Goal: Feedback & Contribution: Submit feedback/report problem

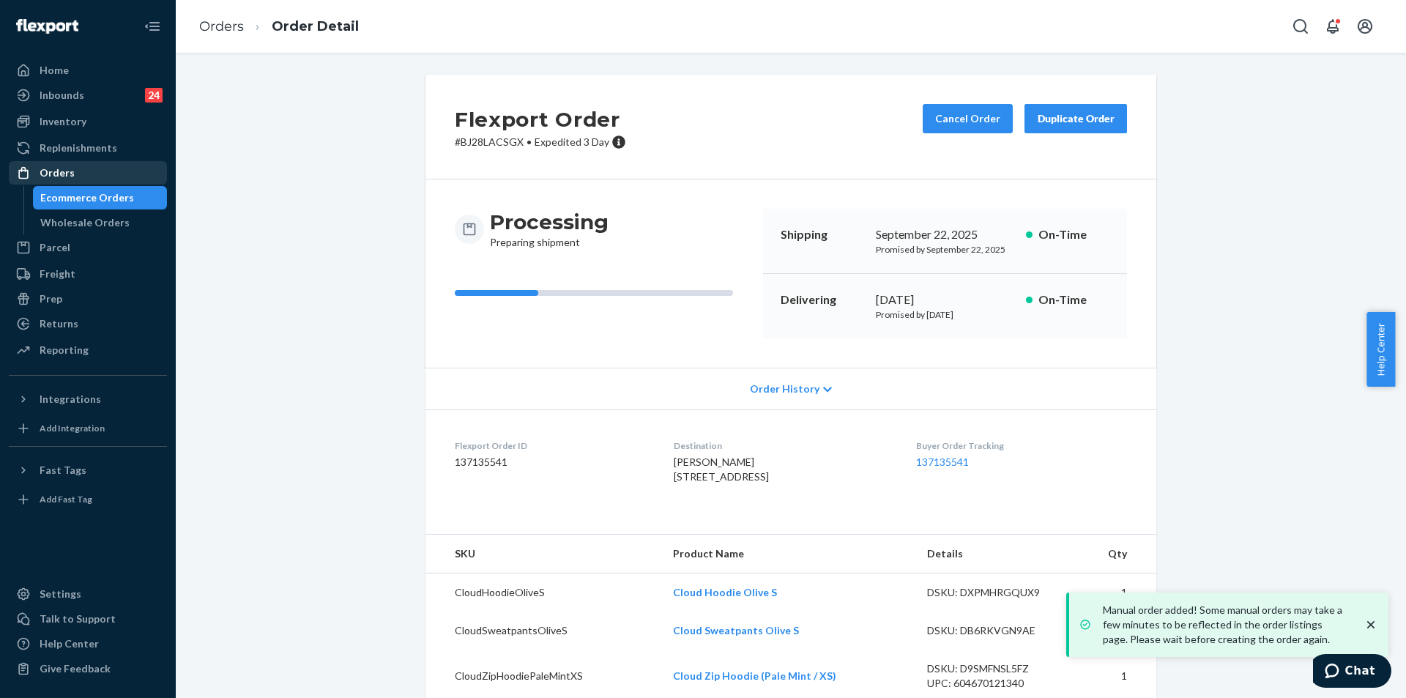
click at [38, 168] on div at bounding box center [27, 173] width 23 height 15
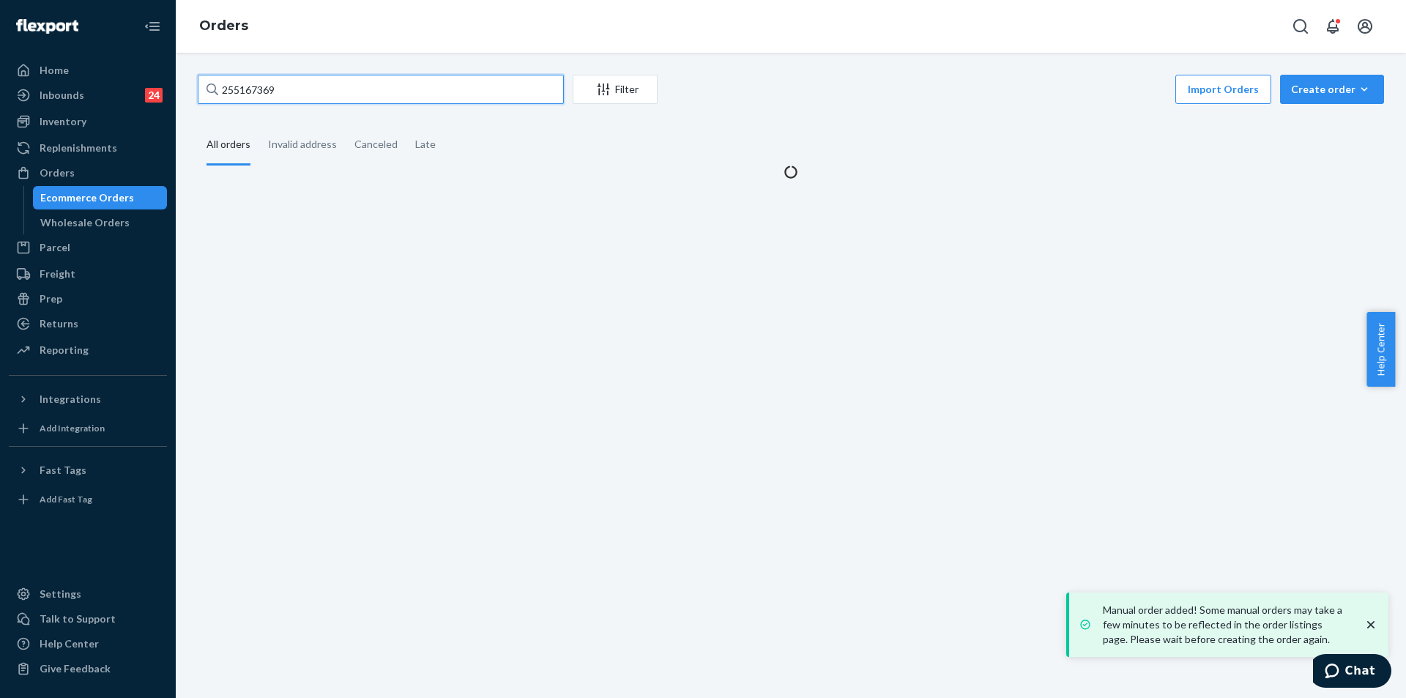
click at [315, 81] on input "255167369" at bounding box center [381, 89] width 366 height 29
paste input "4990151"
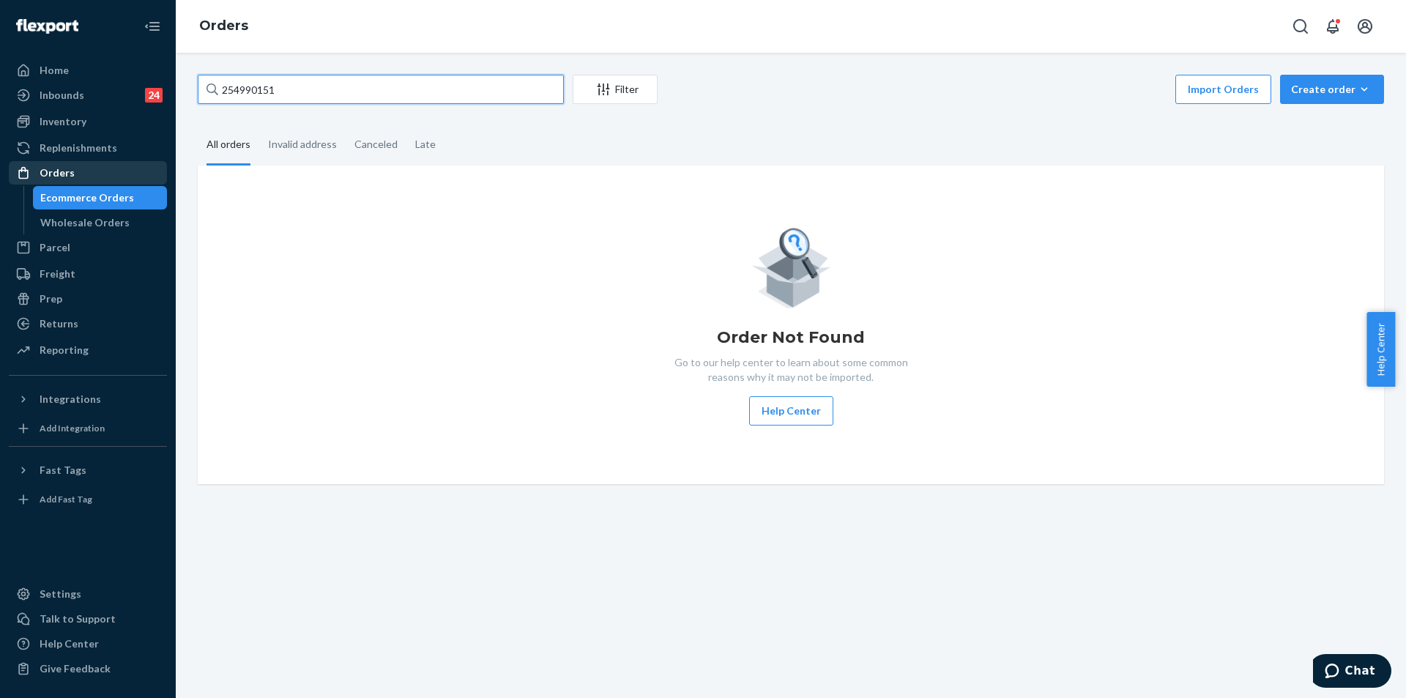
type input "254990151"
click at [109, 171] on div "Orders" at bounding box center [87, 173] width 155 height 21
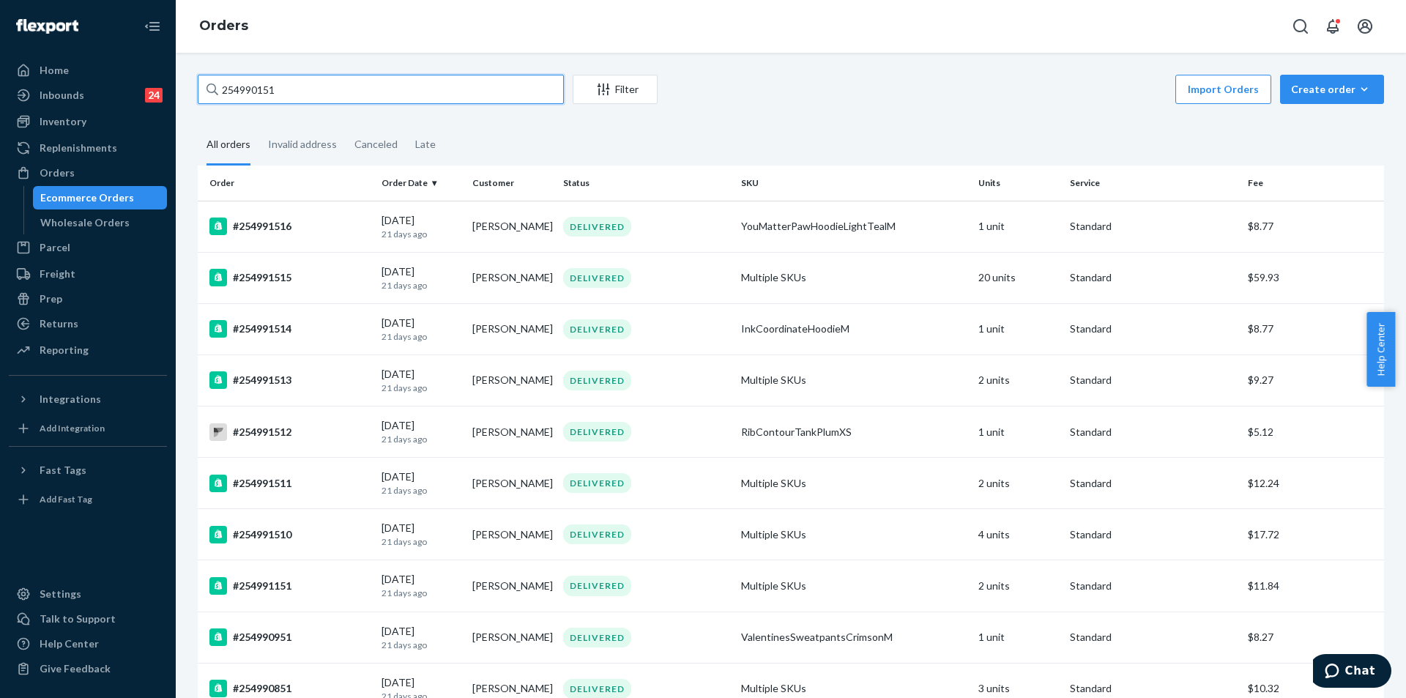
click at [335, 86] on input "254990151" at bounding box center [381, 89] width 366 height 29
click at [335, 85] on input "254990151" at bounding box center [381, 89] width 366 height 29
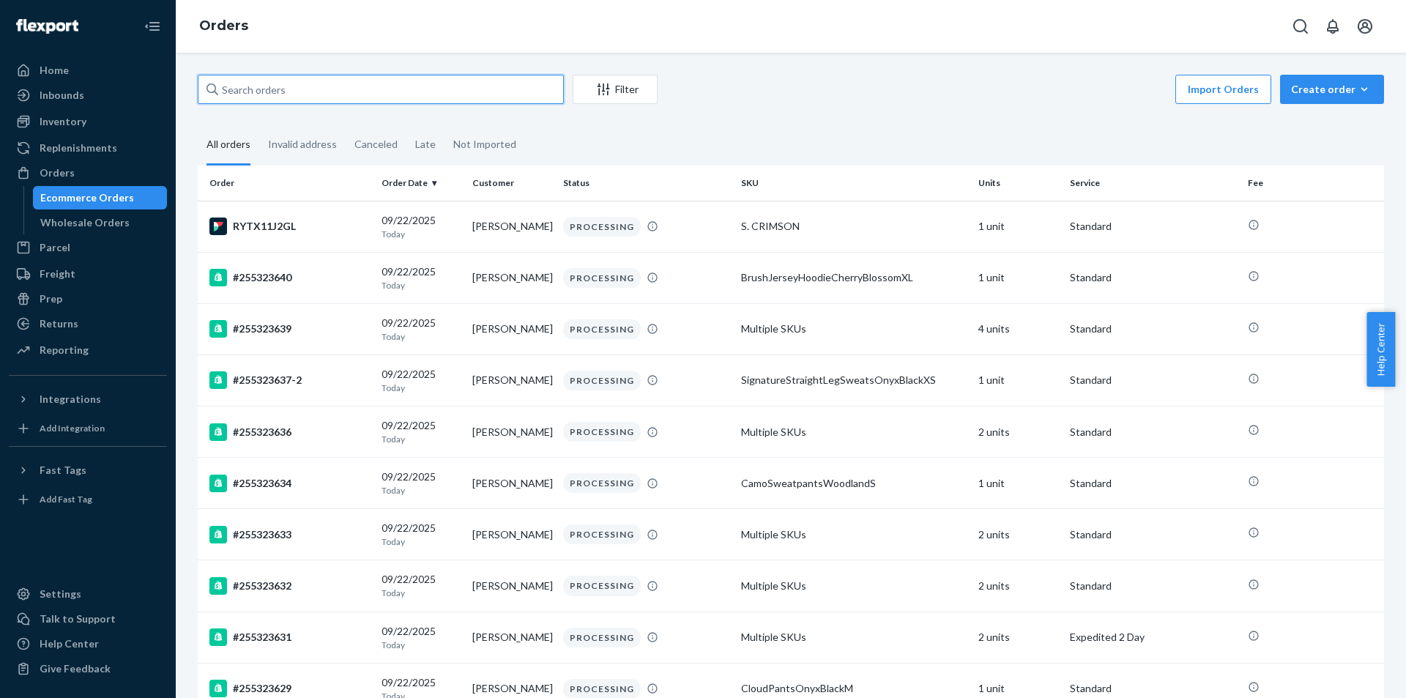
click at [335, 92] on input "text" at bounding box center [381, 89] width 366 height 29
paste input "254990151"
type input "254990151"
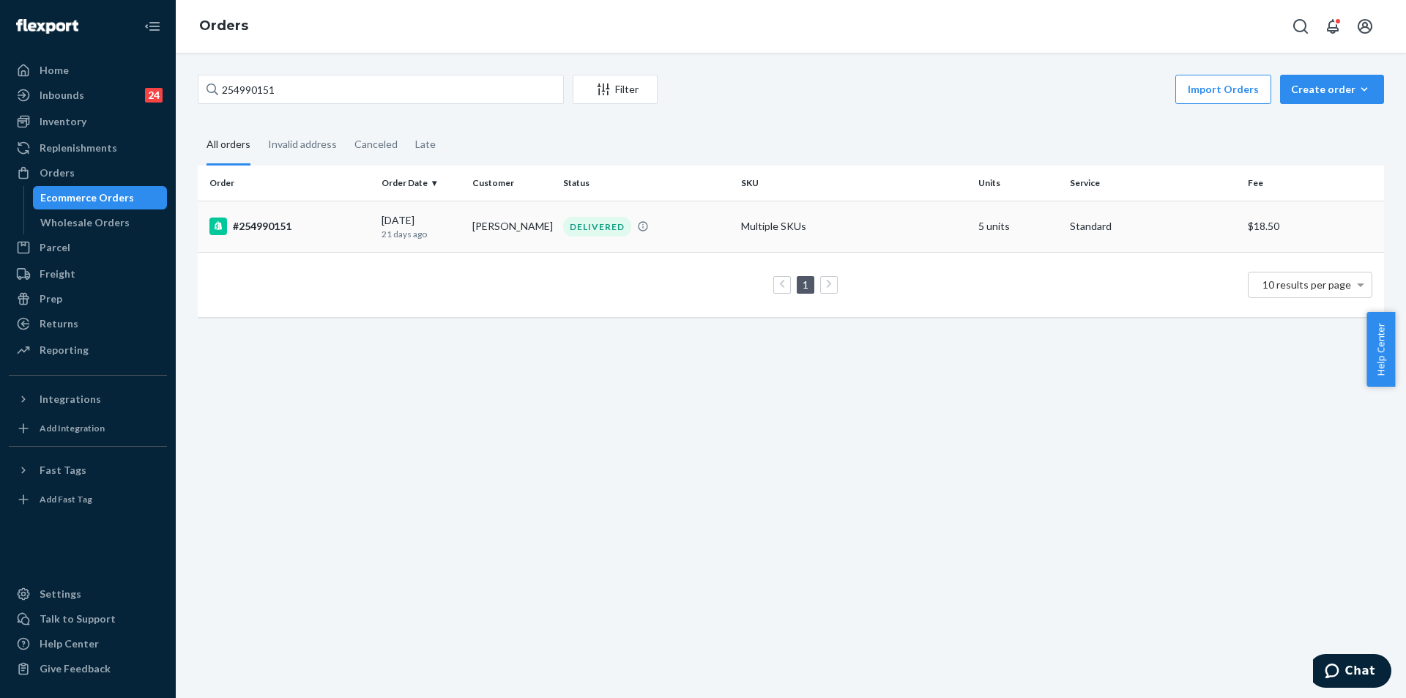
click at [510, 230] on td "Helen Lee" at bounding box center [512, 226] width 91 height 51
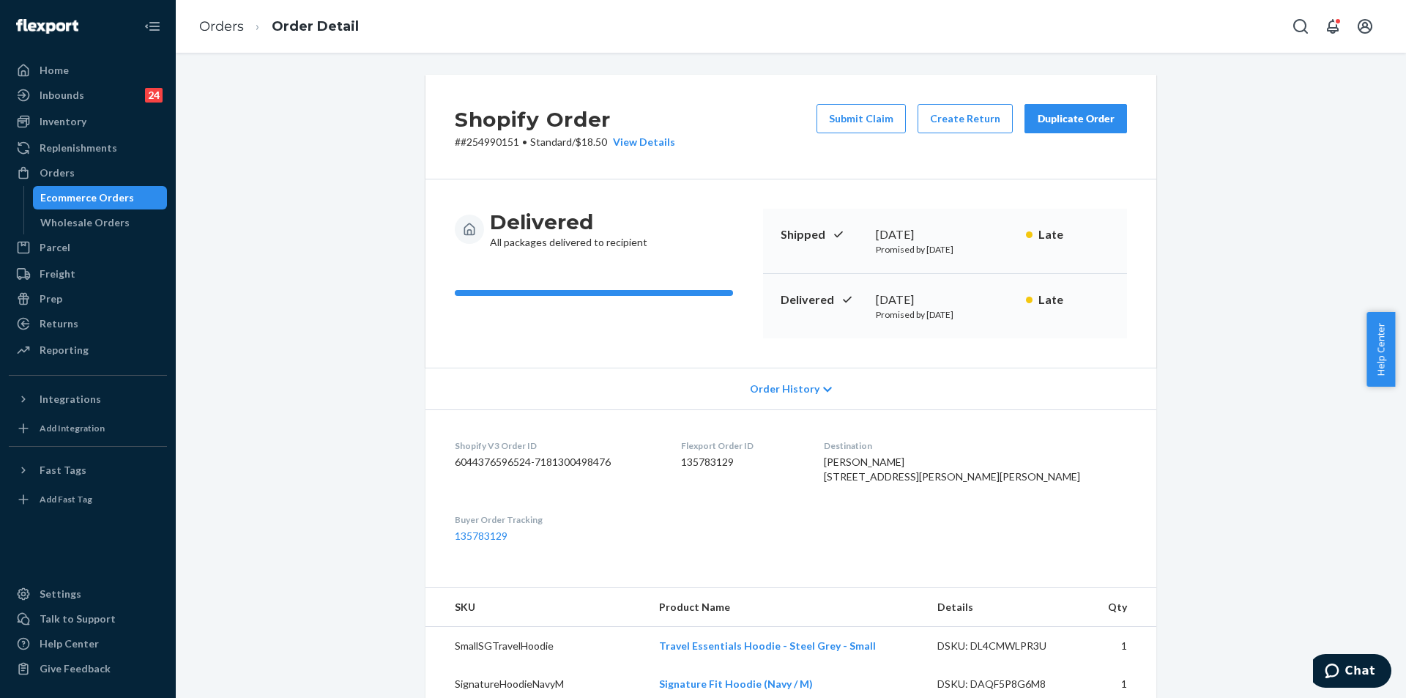
click at [1095, 113] on div "Duplicate Order" at bounding box center [1076, 118] width 78 height 15
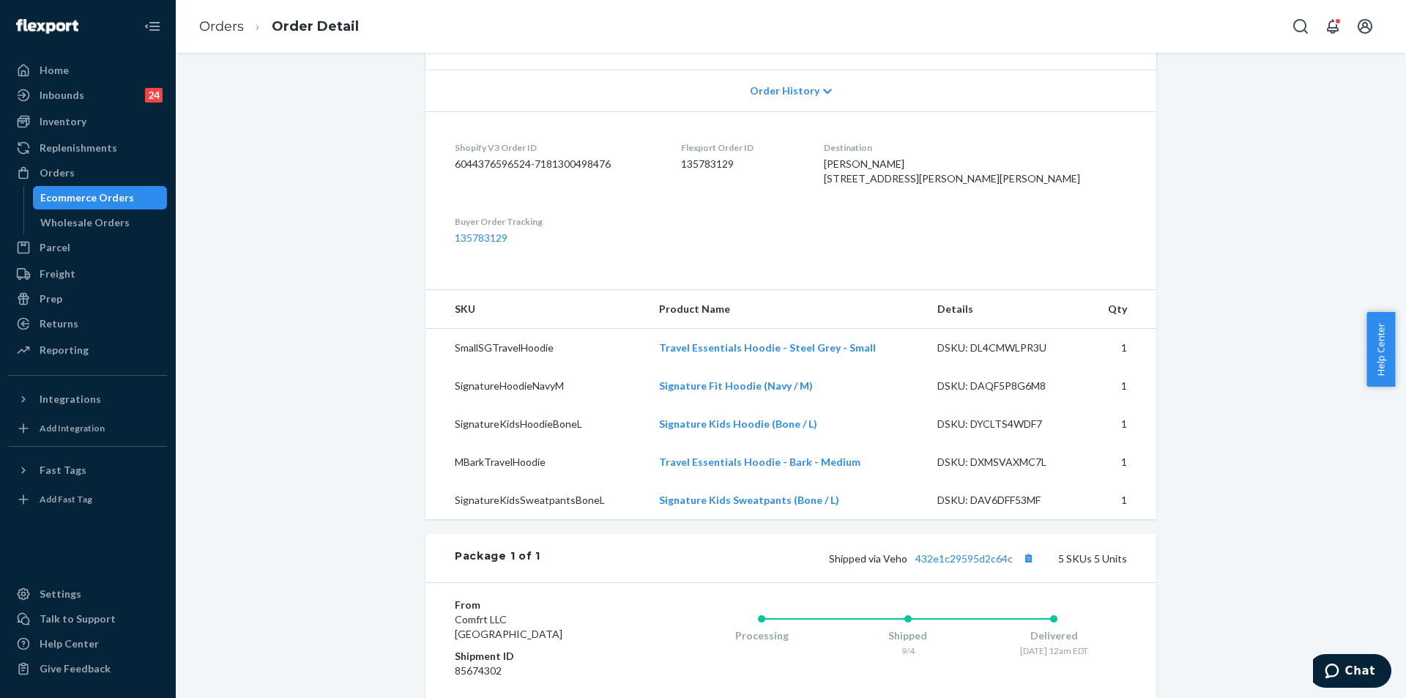
scroll to position [146, 0]
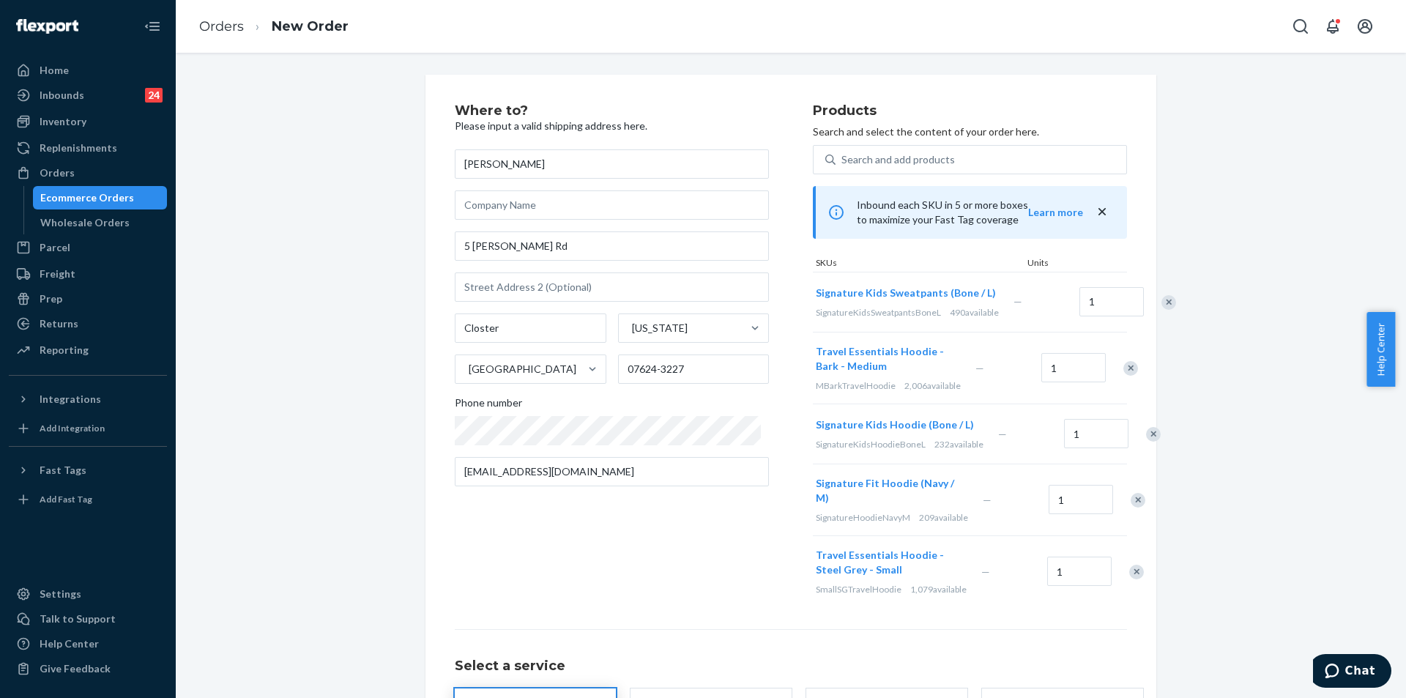
click at [1123, 376] on div "Remove Item" at bounding box center [1130, 368] width 15 height 15
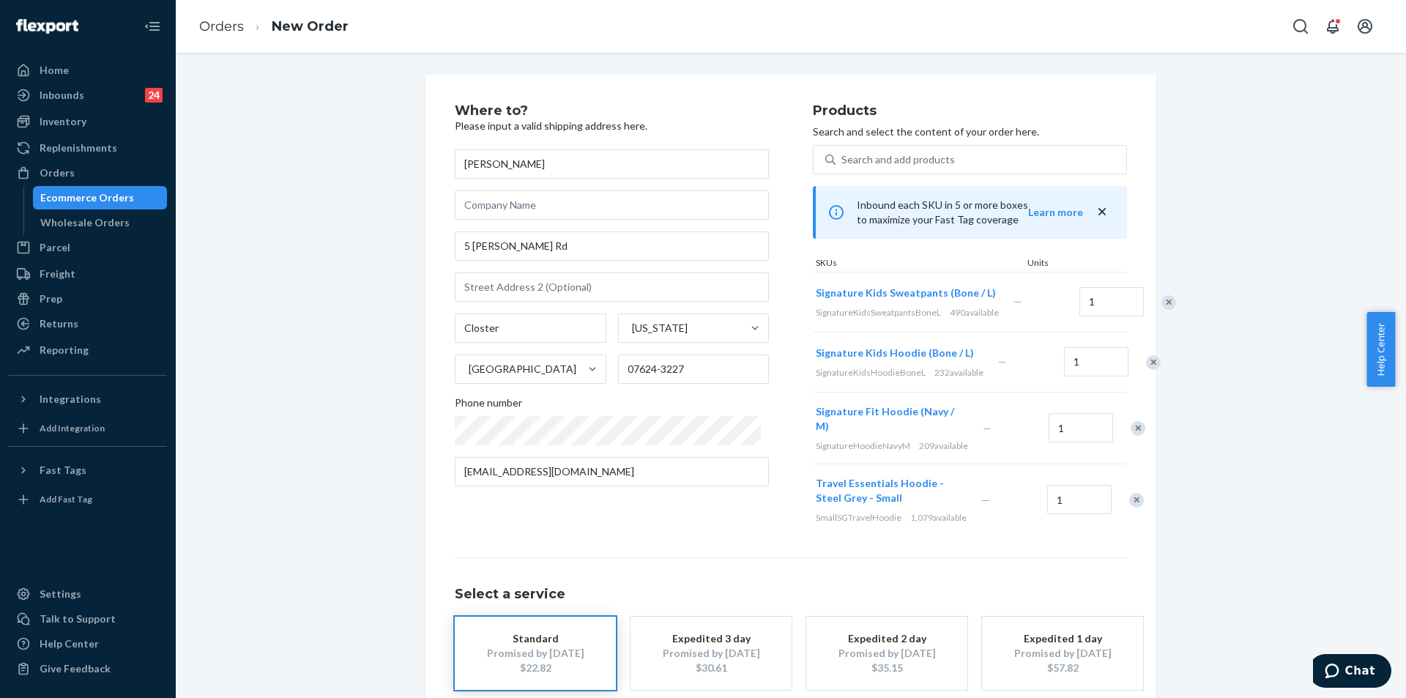
click at [1131, 436] on div "Remove Item" at bounding box center [1138, 428] width 15 height 15
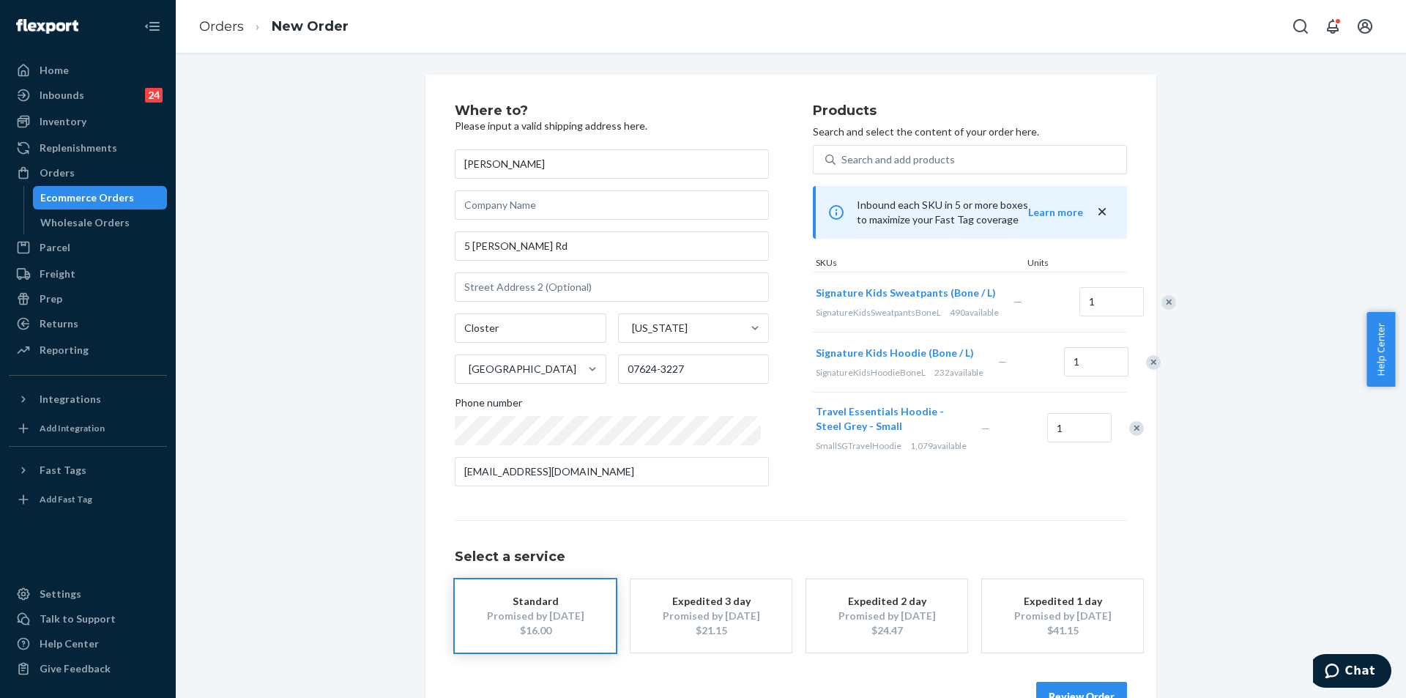
click at [1119, 447] on div at bounding box center [1128, 428] width 37 height 39
click at [1129, 436] on div "Remove Item" at bounding box center [1136, 428] width 15 height 15
click at [564, 256] on input "5 Jason Woods Rd" at bounding box center [612, 245] width 314 height 29
click at [564, 255] on input "5 Jason Woods Rd" at bounding box center [612, 245] width 314 height 29
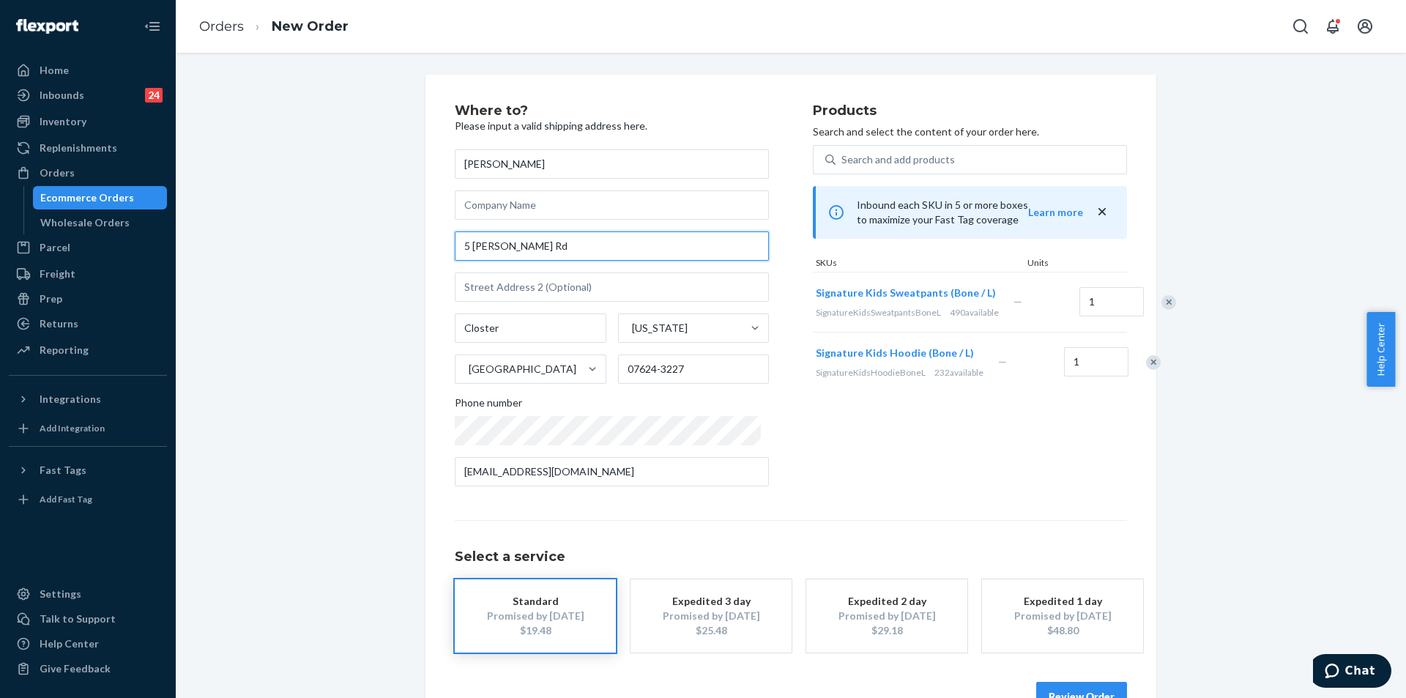
paste input "oad Closter, NJ 07624"
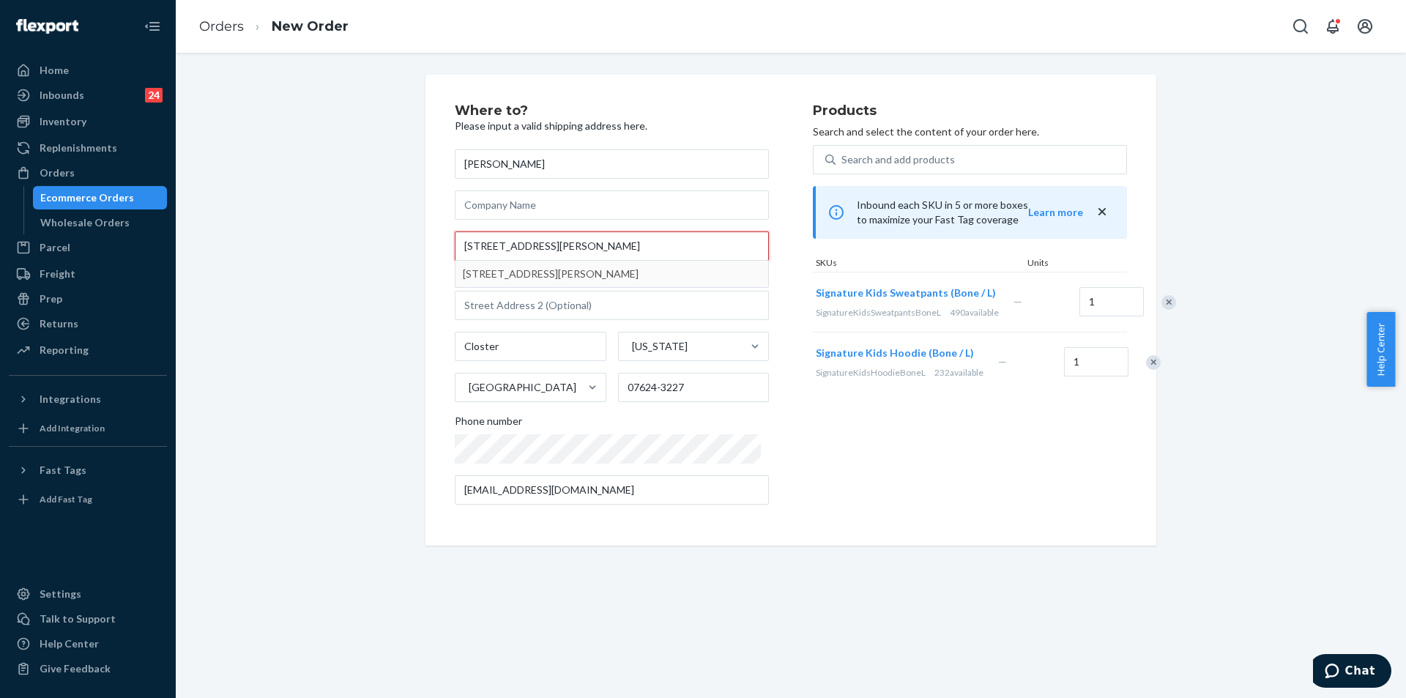
type input "5 Jason Woods Road Closter, NJ 07624"
type input "07624"
type input "5 Jason Woods Rd"
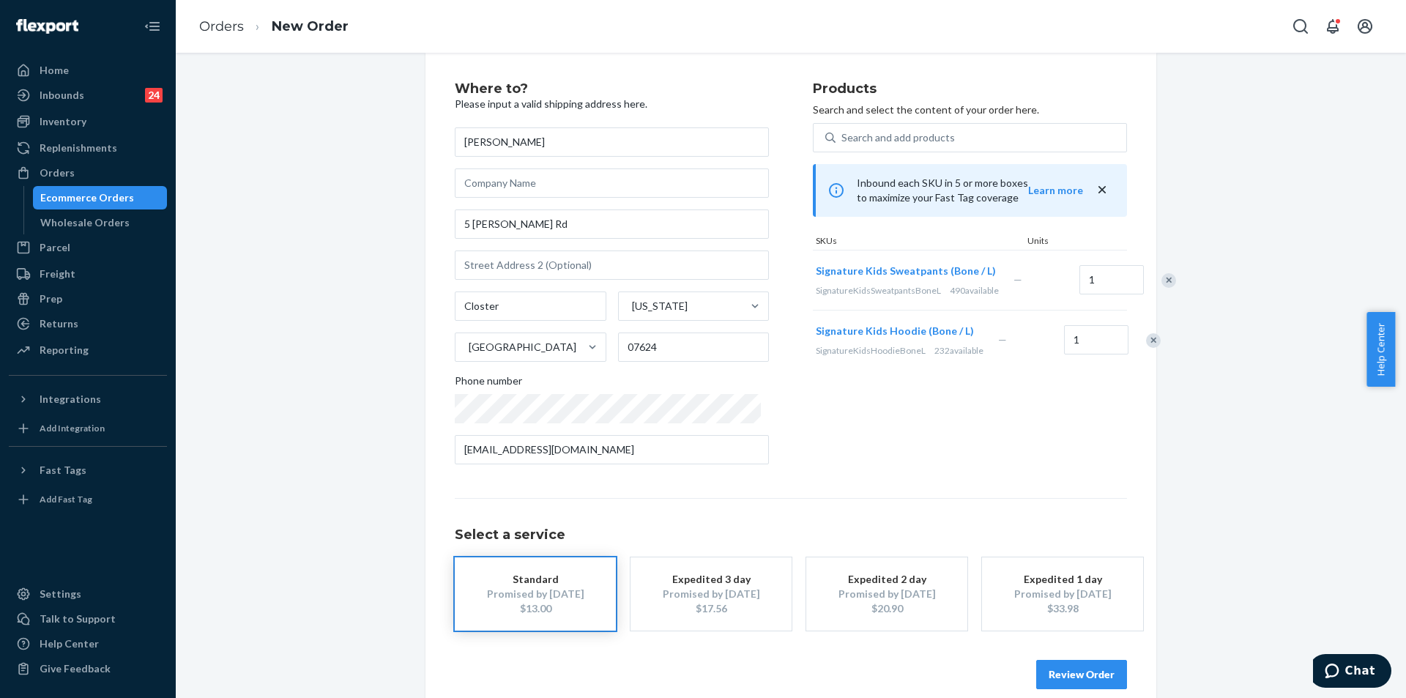
scroll to position [42, 0]
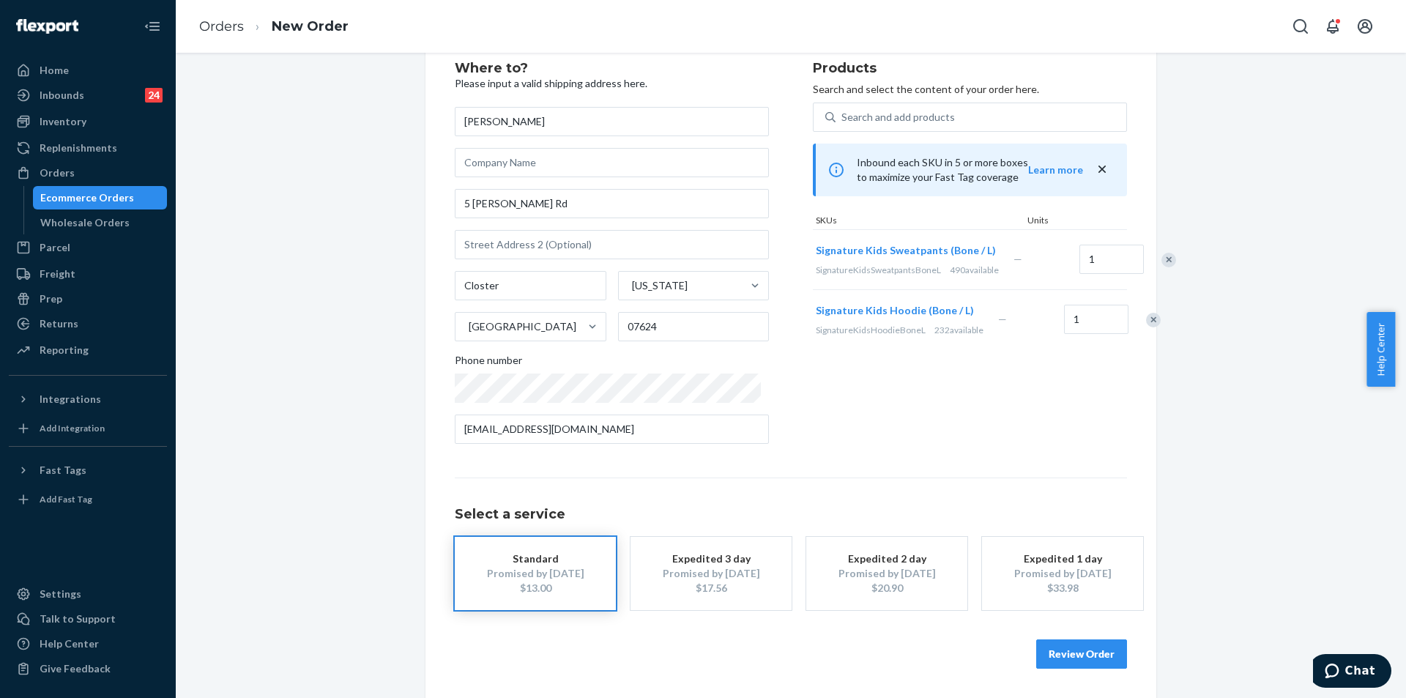
click at [1084, 661] on button "Review Order" at bounding box center [1081, 653] width 91 height 29
click at [1084, 661] on div "Where to? Please input a valid shipping address here. Helen Lee 5 Jason Woods R…" at bounding box center [791, 375] width 1230 height 645
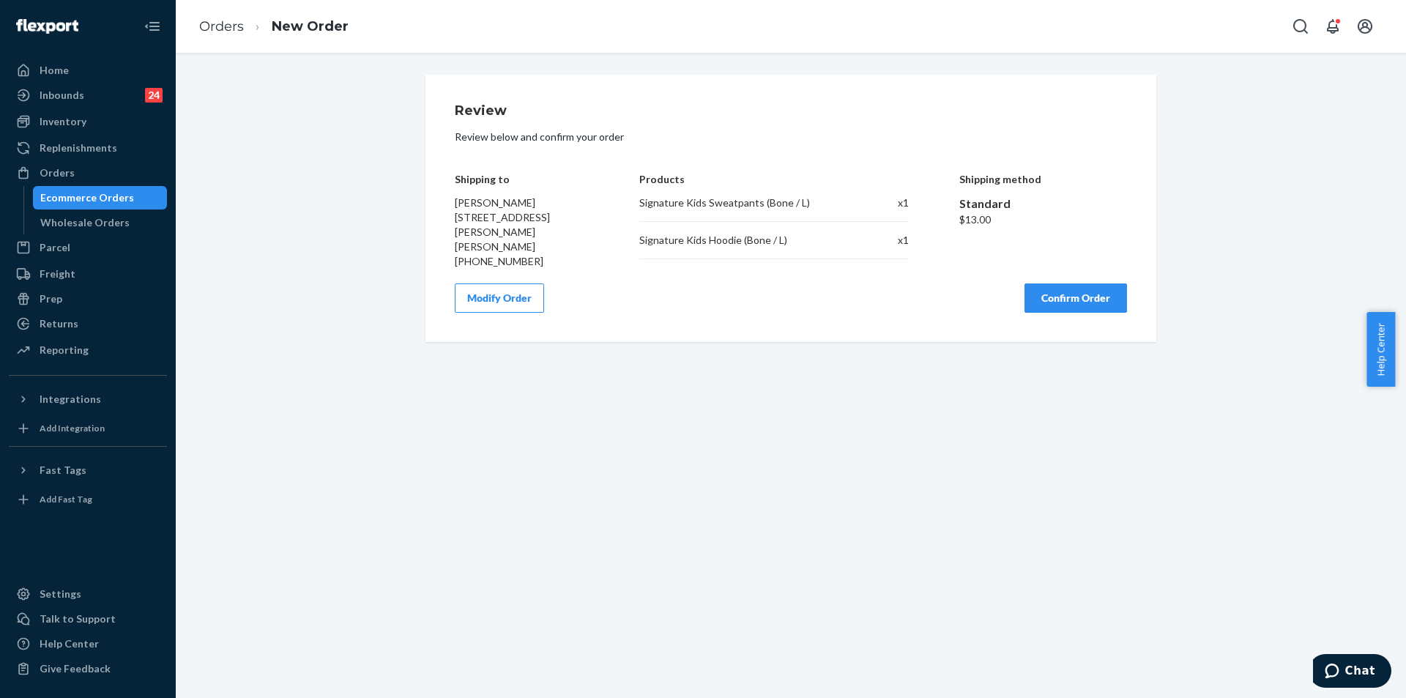
click at [1083, 288] on button "Confirm Order" at bounding box center [1076, 297] width 103 height 29
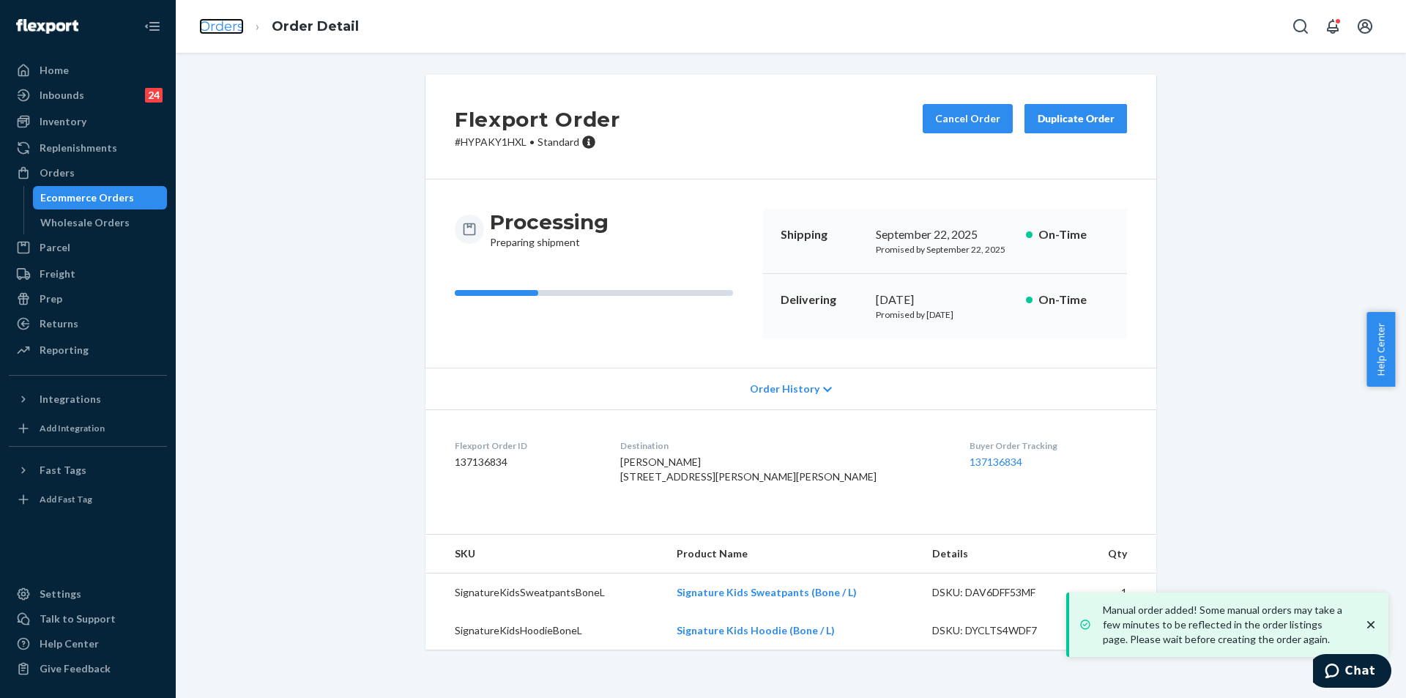
click at [226, 28] on link "Orders" at bounding box center [221, 26] width 45 height 16
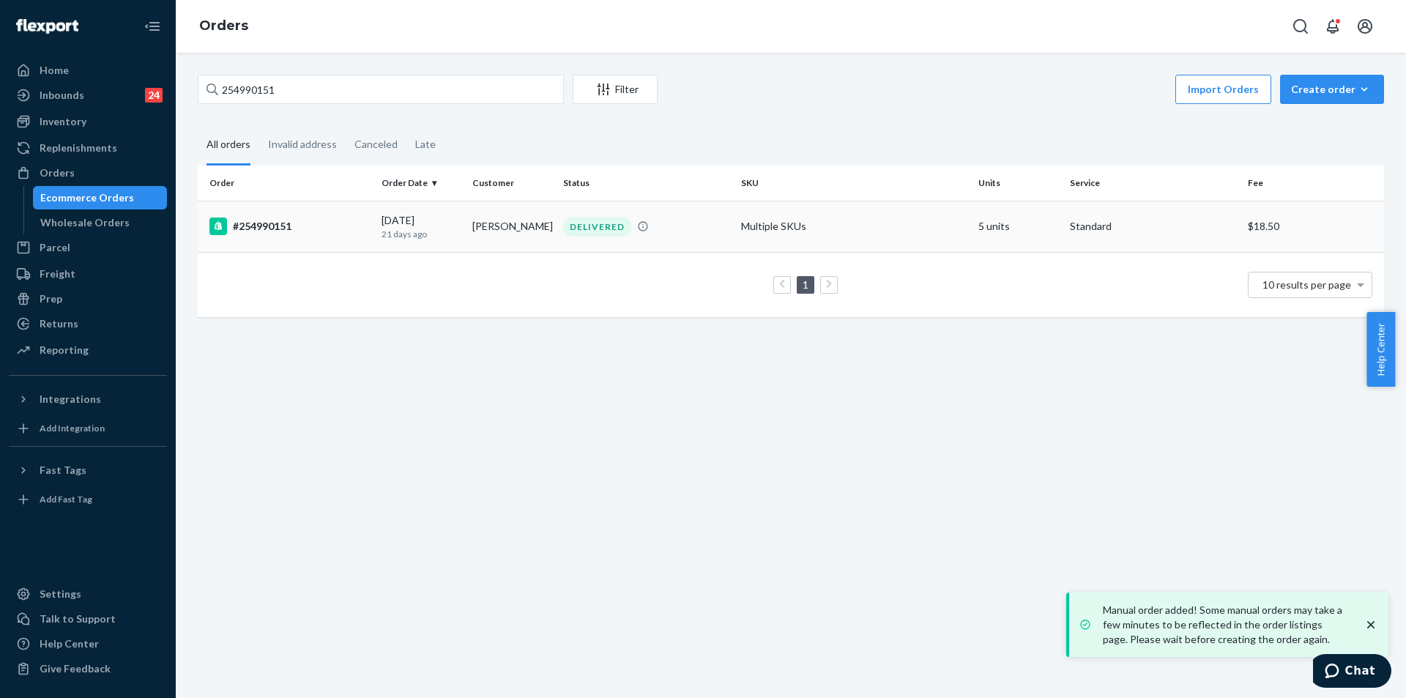
click at [581, 242] on td "DELIVERED" at bounding box center [646, 226] width 178 height 51
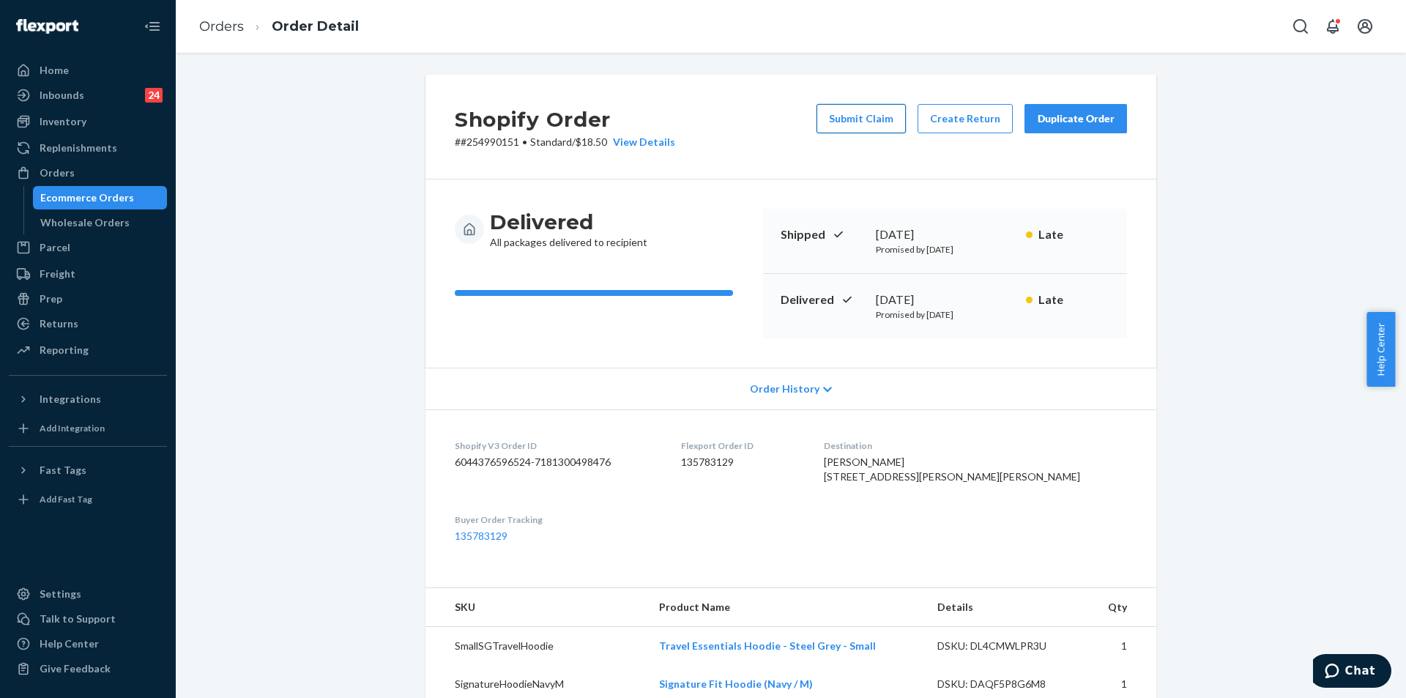
click at [853, 114] on button "Submit Claim" at bounding box center [861, 118] width 89 height 29
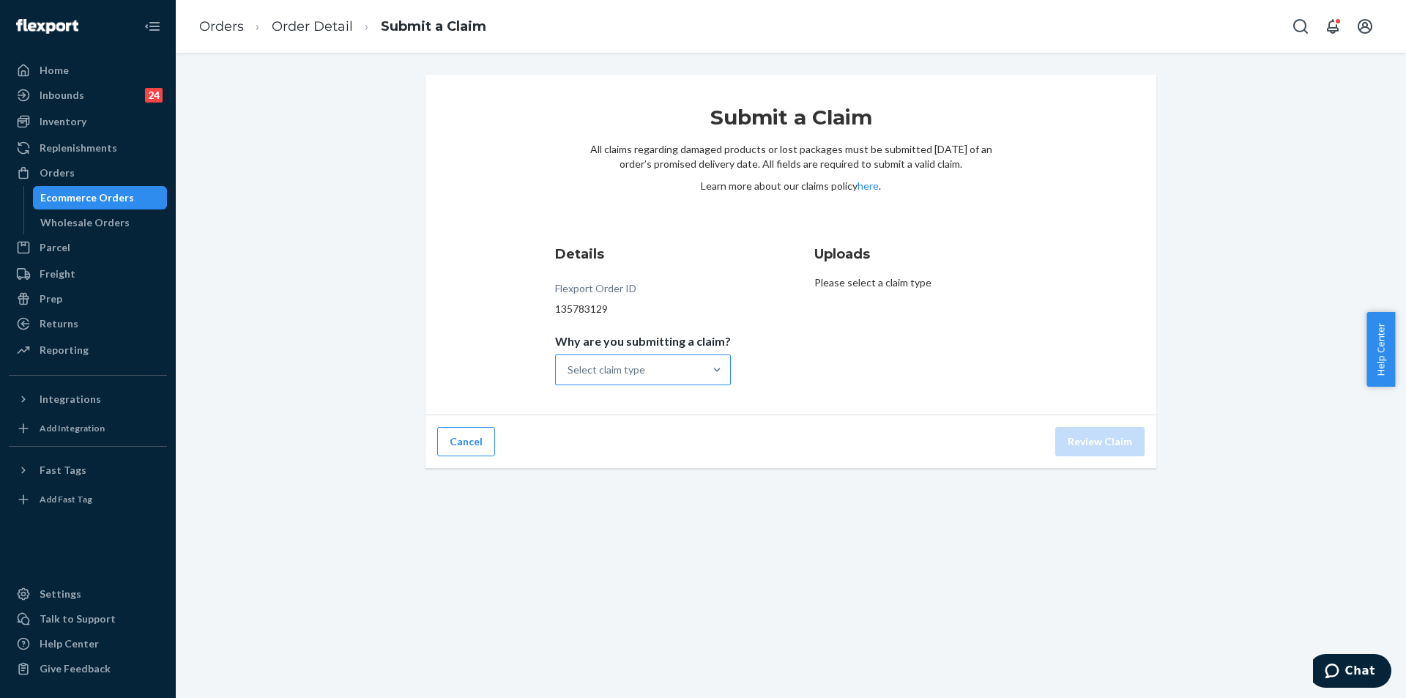
drag, startPoint x: 684, startPoint y: 371, endPoint x: 694, endPoint y: 372, distance: 10.3
click at [685, 372] on div "Select claim type" at bounding box center [630, 369] width 148 height 29
click at [569, 372] on input "Why are you submitting a claim? Select claim type" at bounding box center [568, 370] width 1 height 15
click at [668, 446] on div "Order delivered damaged" at bounding box center [643, 434] width 170 height 29
click at [569, 377] on input "Why are you submitting a claim? option Order delivered damaged focused, 0 of 4.…" at bounding box center [568, 370] width 1 height 15
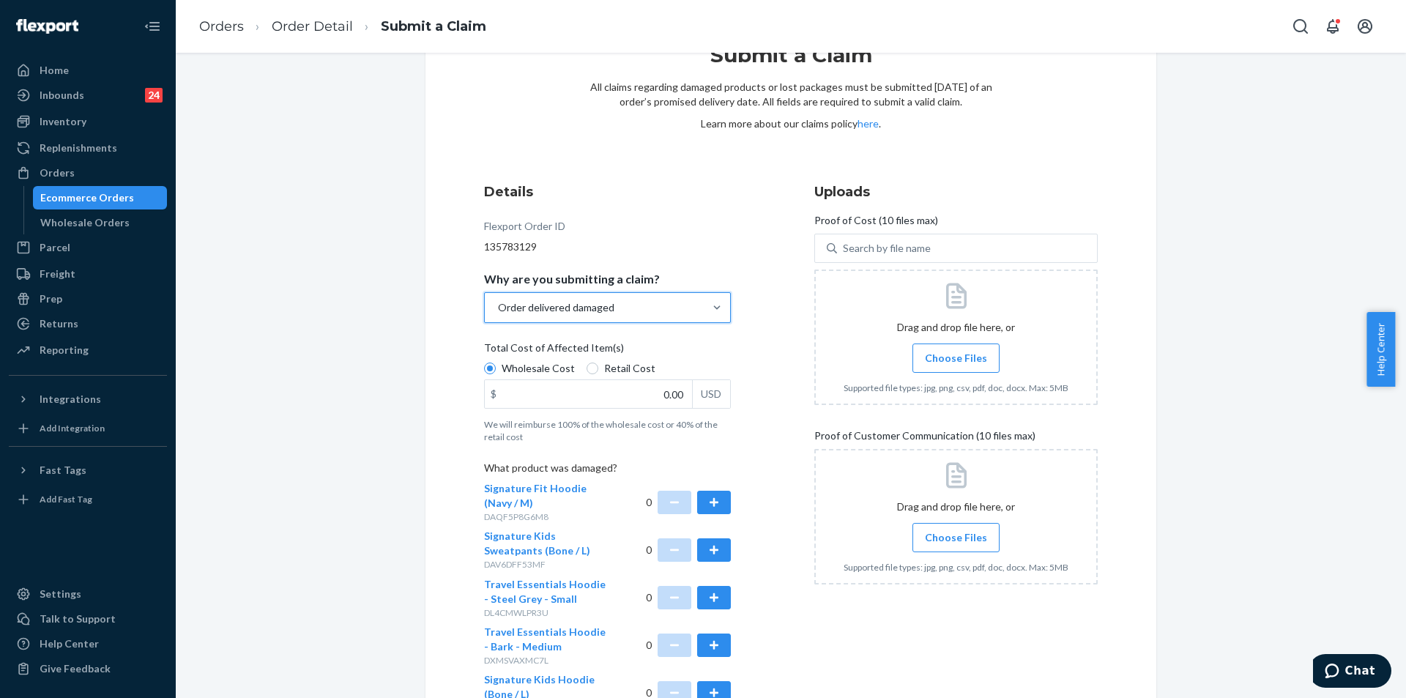
scroll to position [146, 0]
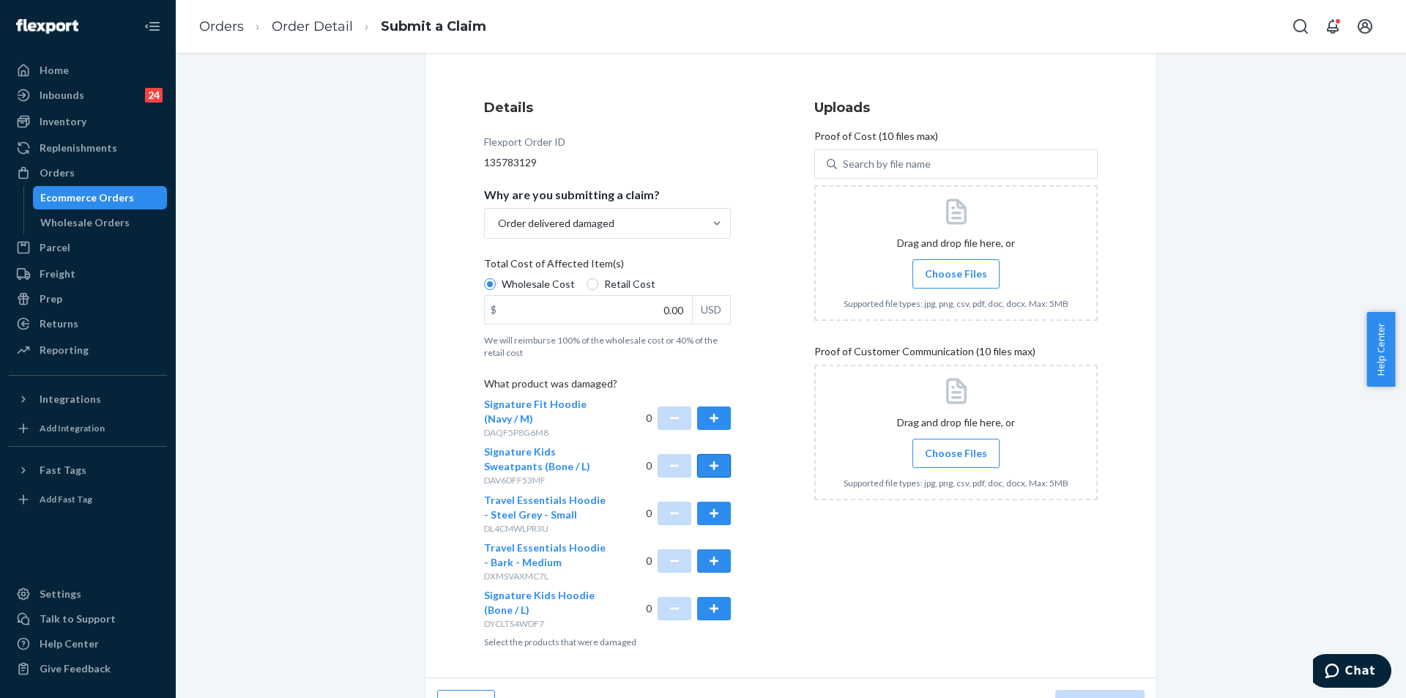
click at [713, 464] on button "button" at bounding box center [714, 465] width 34 height 23
click at [710, 609] on button "button" at bounding box center [714, 608] width 34 height 23
click at [967, 267] on span "Choose Files" at bounding box center [956, 274] width 62 height 15
click at [956, 266] on input "Choose Files" at bounding box center [956, 274] width 1 height 16
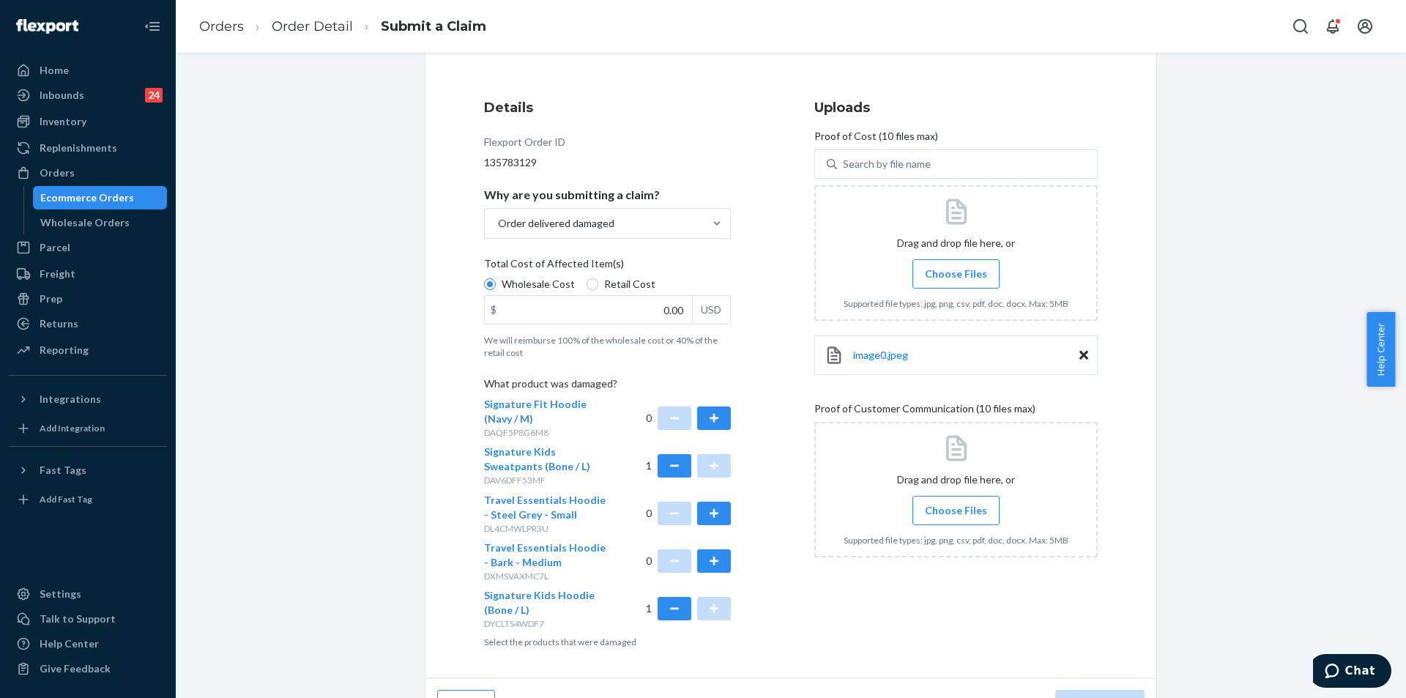
click at [954, 271] on span "Choose Files" at bounding box center [956, 274] width 62 height 15
click at [956, 271] on input "Choose Files" at bounding box center [956, 274] width 1 height 16
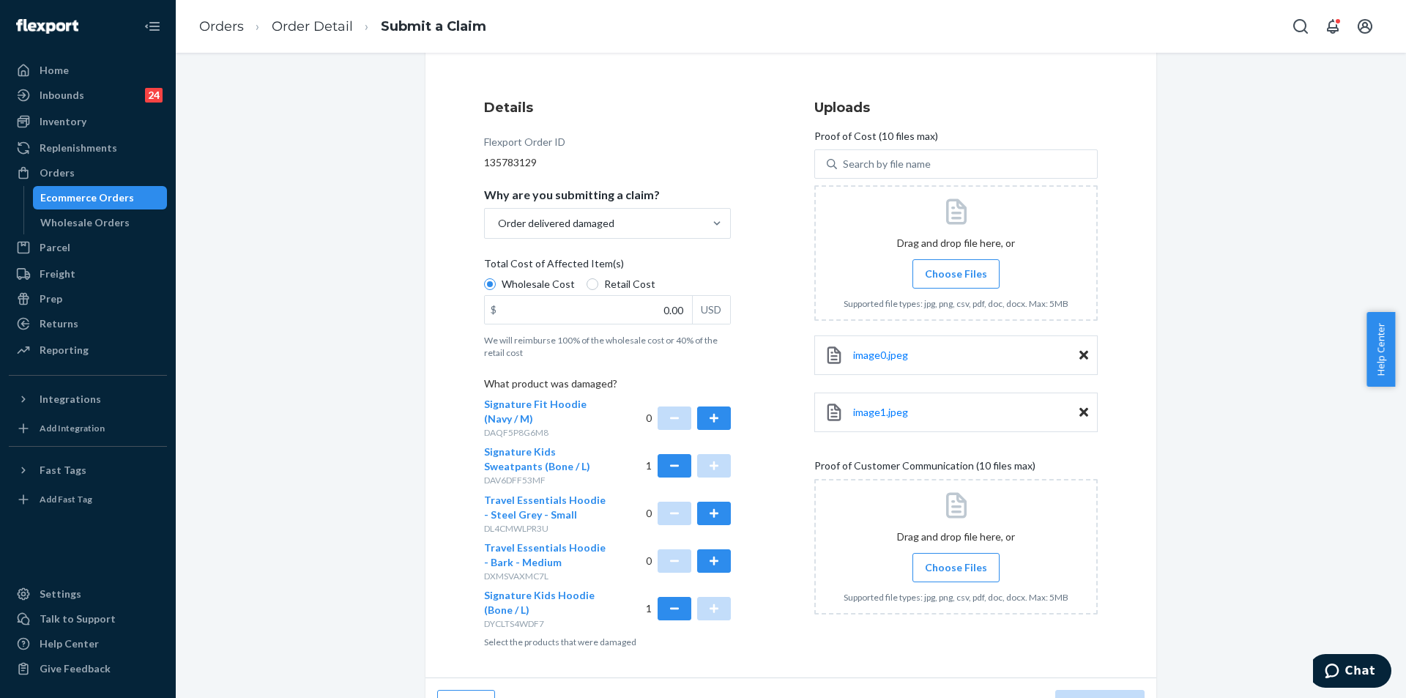
click at [966, 281] on label "Choose Files" at bounding box center [956, 273] width 87 height 29
click at [956, 281] on input "Choose Files" at bounding box center [956, 274] width 1 height 16
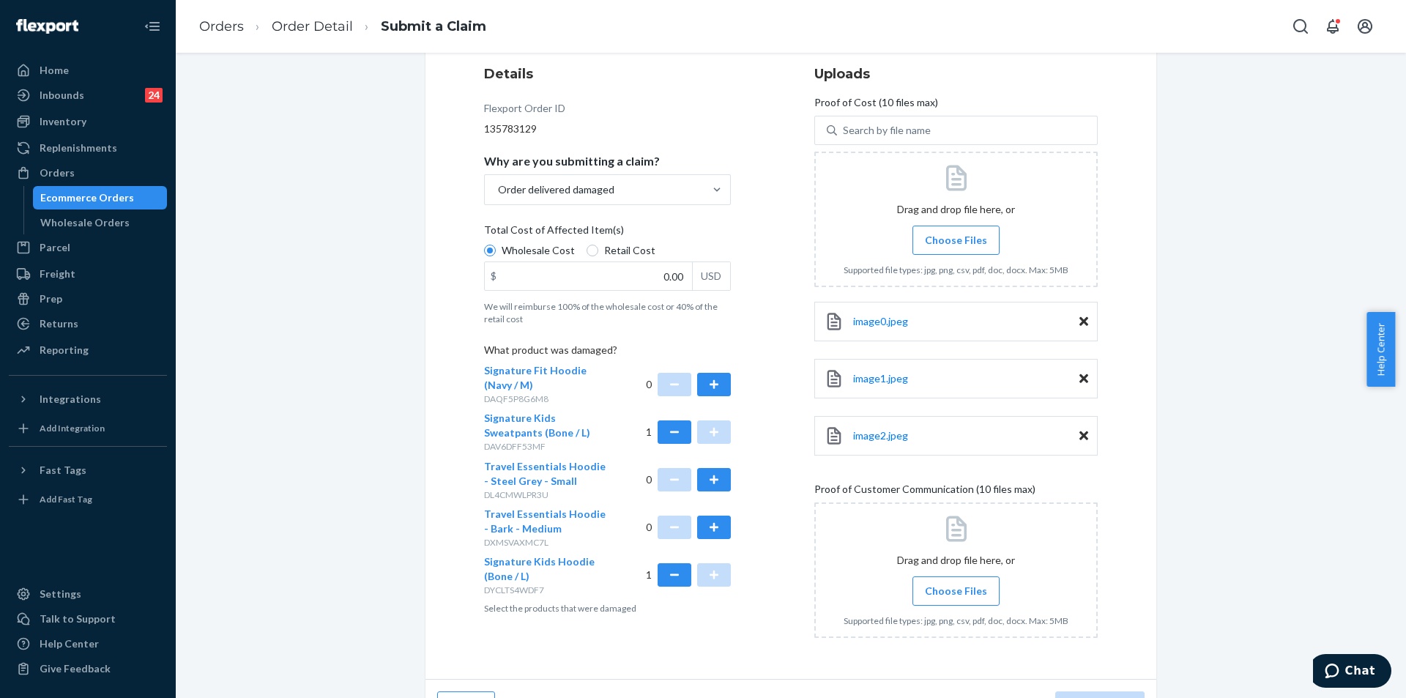
scroll to position [215, 0]
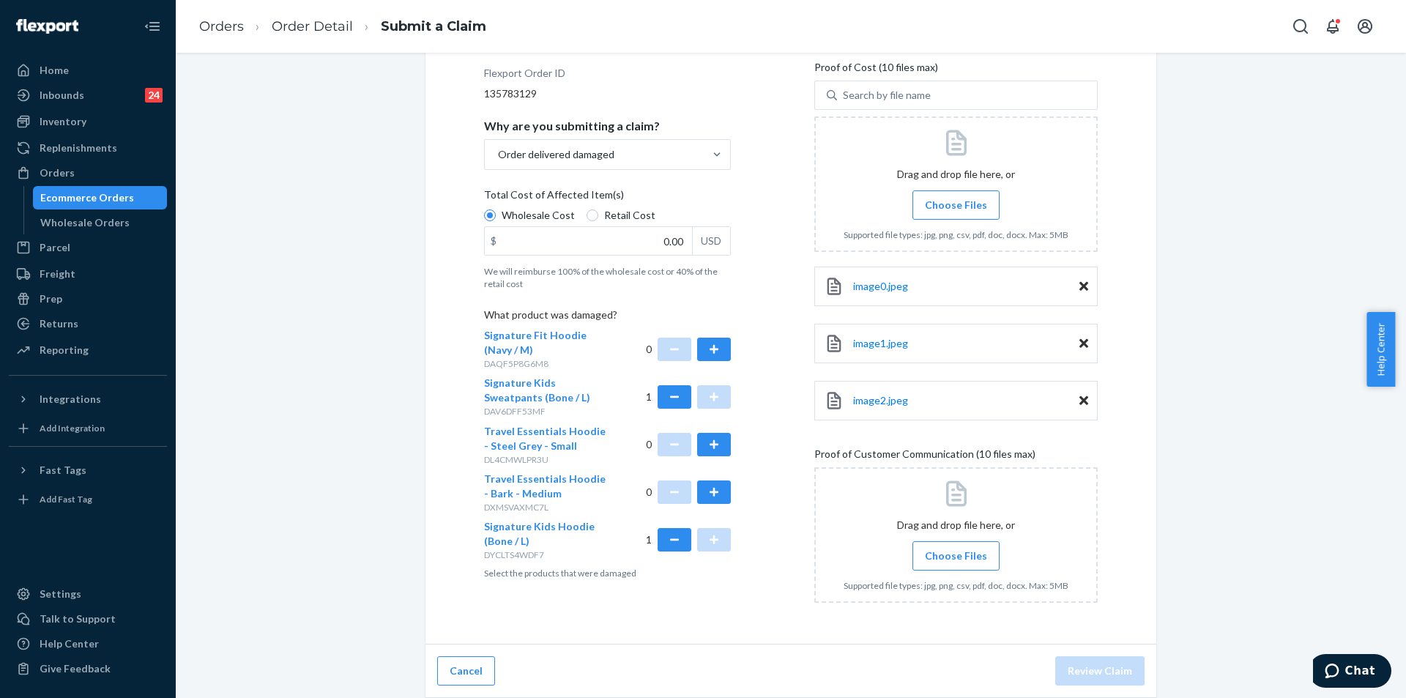
click at [949, 549] on span "Choose Files" at bounding box center [956, 556] width 62 height 15
click at [956, 548] on input "Choose Files" at bounding box center [956, 556] width 1 height 16
click at [1080, 280] on icon at bounding box center [1083, 286] width 9 height 13
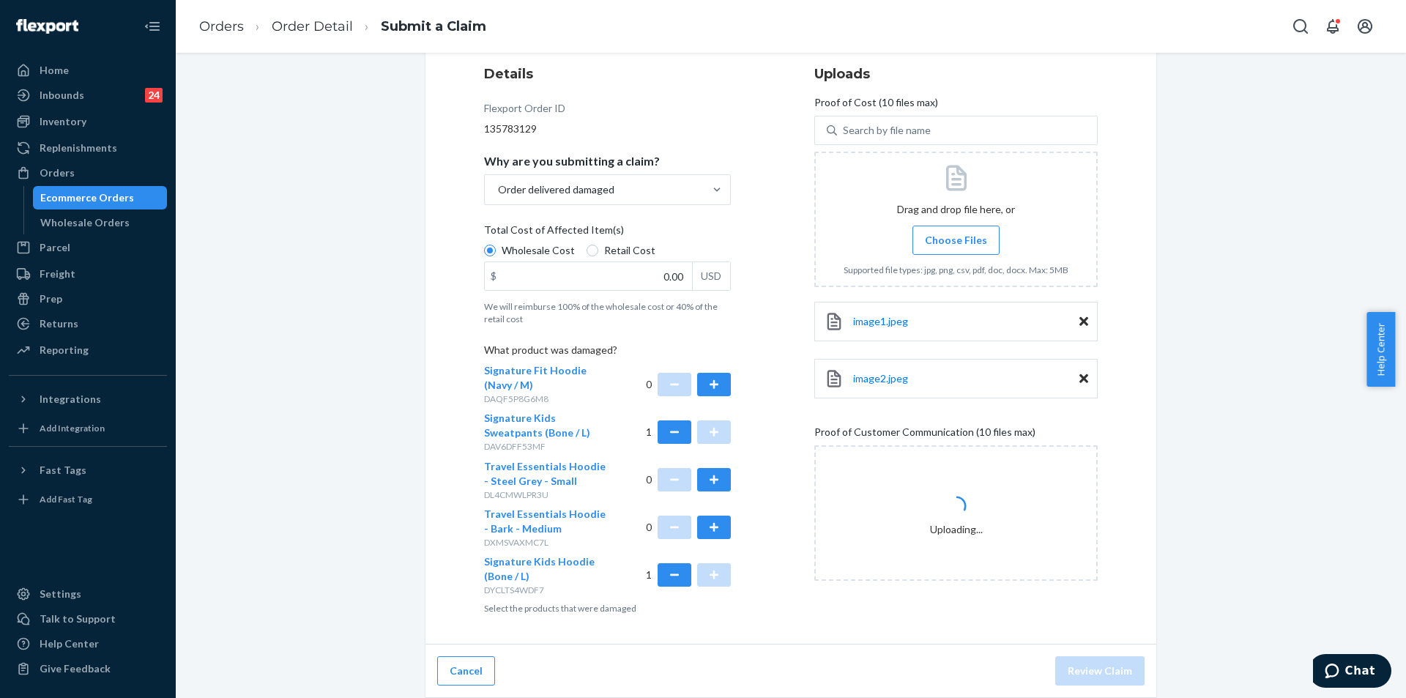
click at [1079, 324] on icon at bounding box center [1083, 321] width 9 height 9
click at [1079, 326] on icon at bounding box center [1083, 321] width 9 height 13
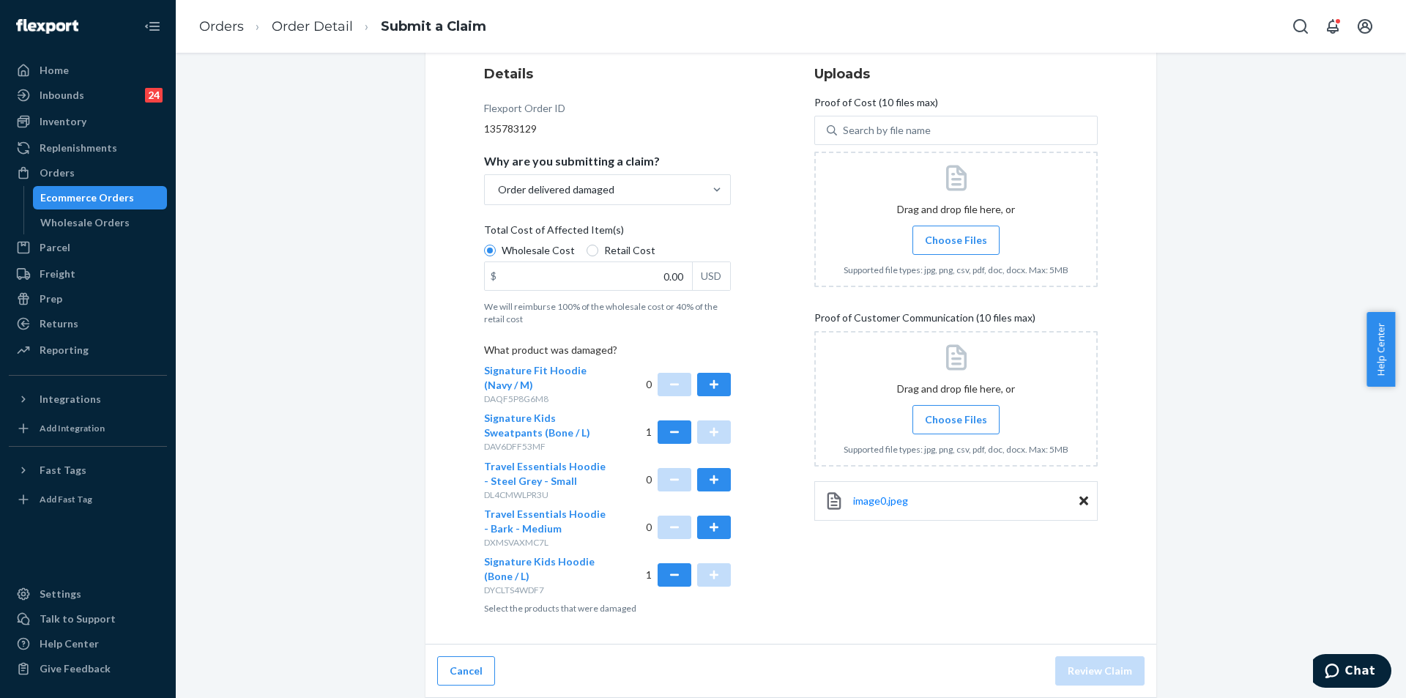
click at [957, 431] on label "Choose Files" at bounding box center [956, 419] width 87 height 29
click at [956, 428] on input "Choose Files" at bounding box center [956, 420] width 1 height 16
click at [956, 424] on input "Choose Files" at bounding box center [956, 420] width 1 height 16
click at [954, 423] on span "Choose Files" at bounding box center [956, 419] width 62 height 15
click at [956, 423] on input "Choose Files" at bounding box center [956, 420] width 1 height 16
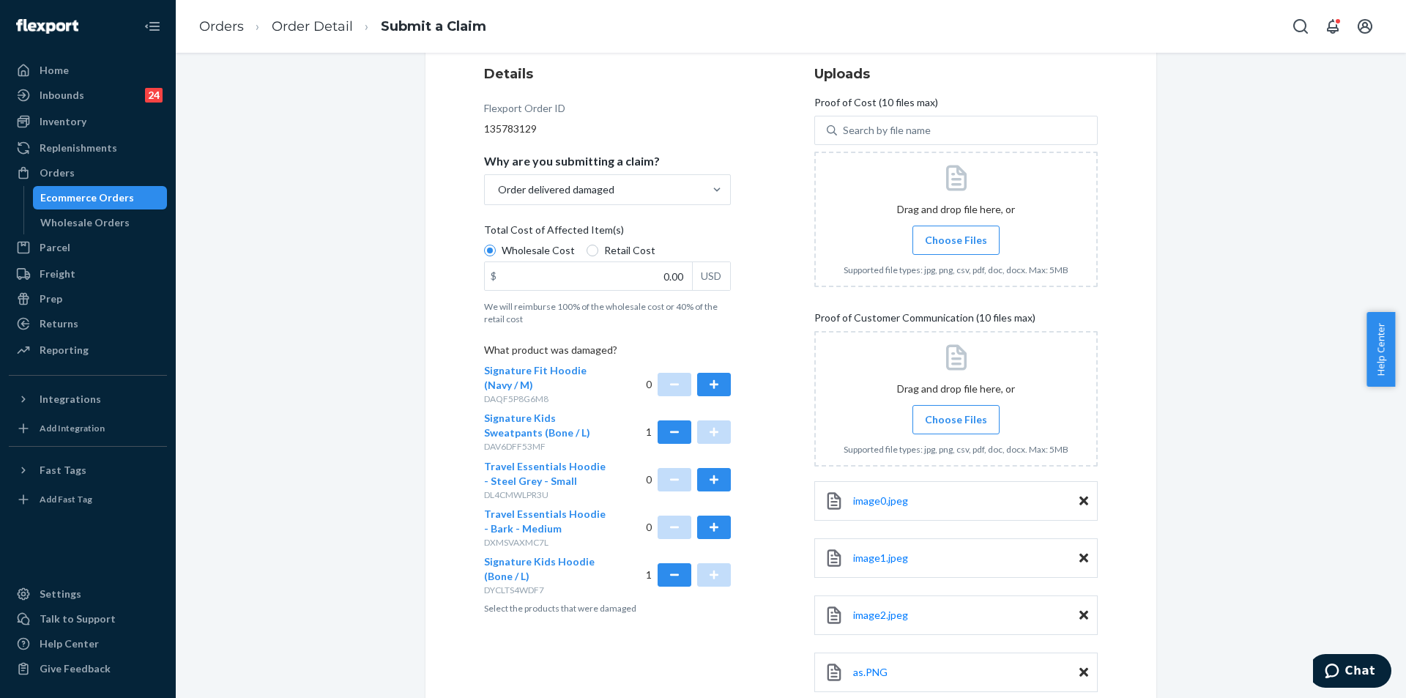
click at [937, 250] on label "Choose Files" at bounding box center [956, 240] width 87 height 29
click at [956, 248] on input "Choose Files" at bounding box center [956, 240] width 1 height 16
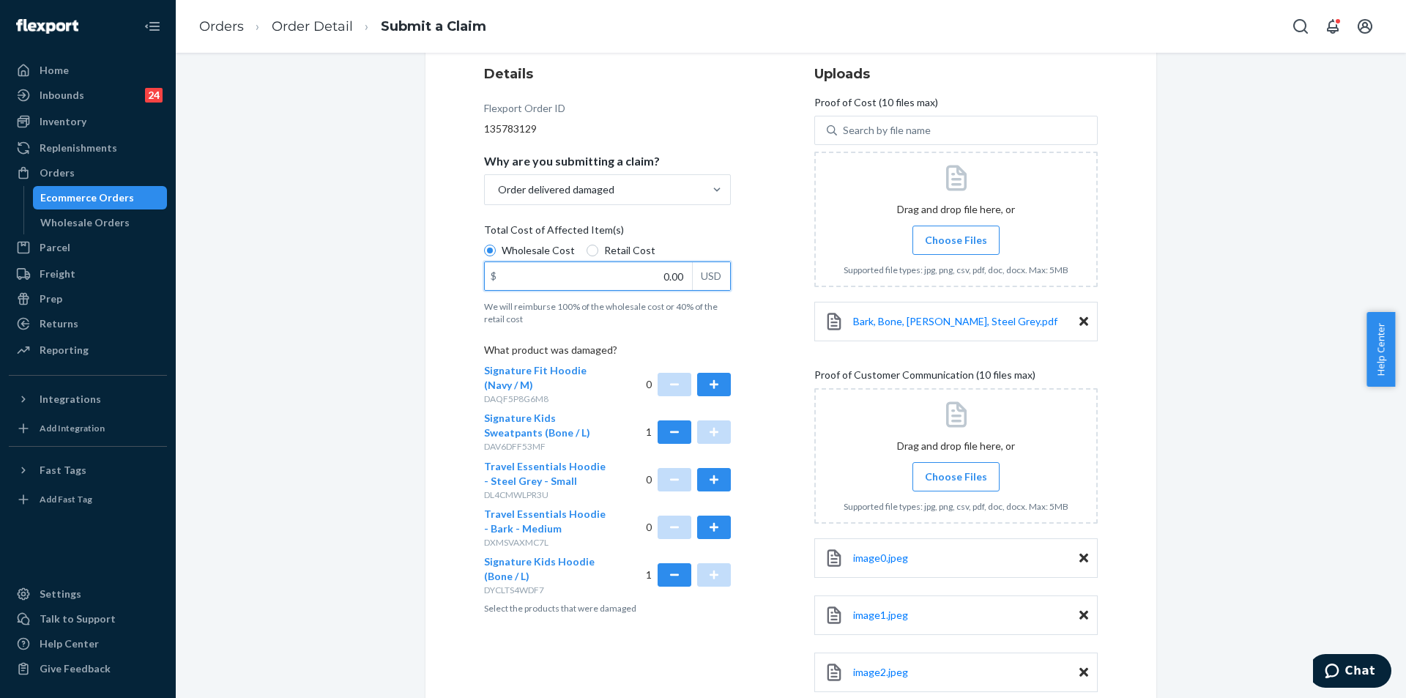
click at [648, 270] on input "0.00" at bounding box center [588, 276] width 207 height 28
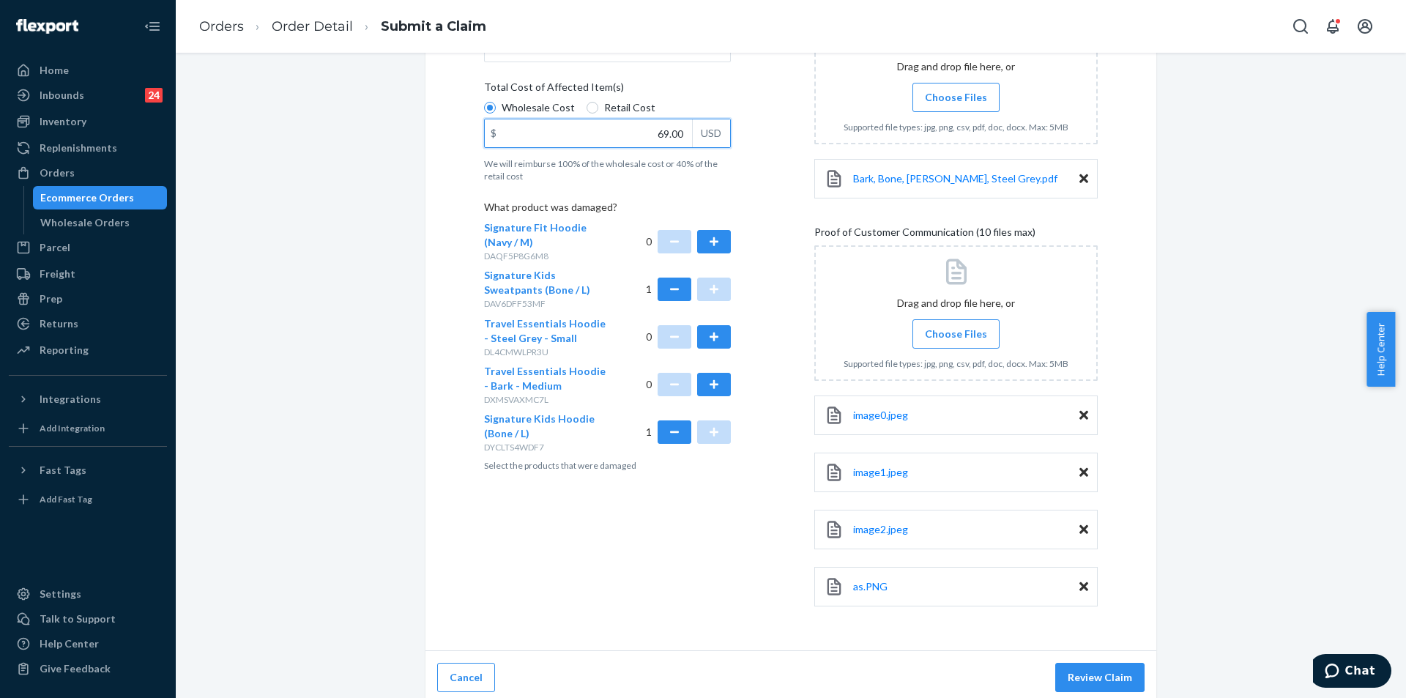
scroll to position [330, 0]
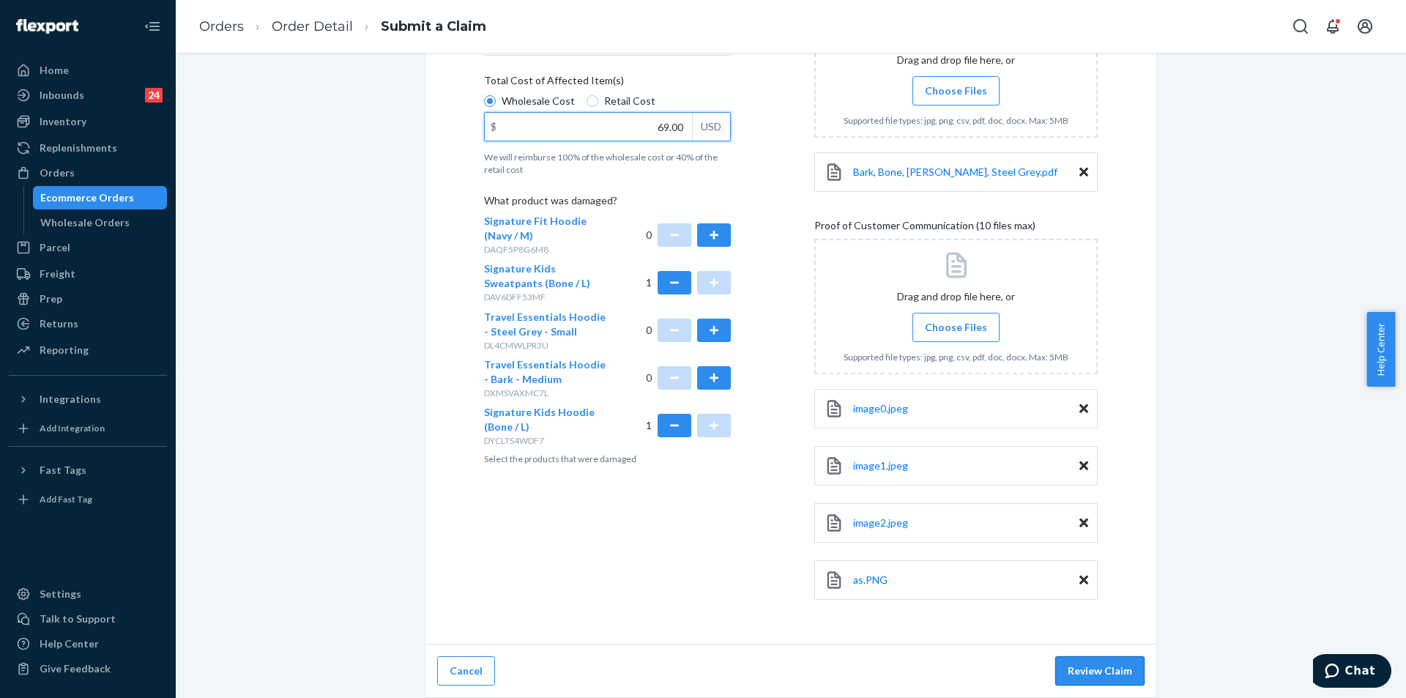
type input "69.00"
click at [1099, 679] on button "Review Claim" at bounding box center [1099, 670] width 89 height 29
click at [1103, 679] on button "Review Claim" at bounding box center [1099, 670] width 89 height 29
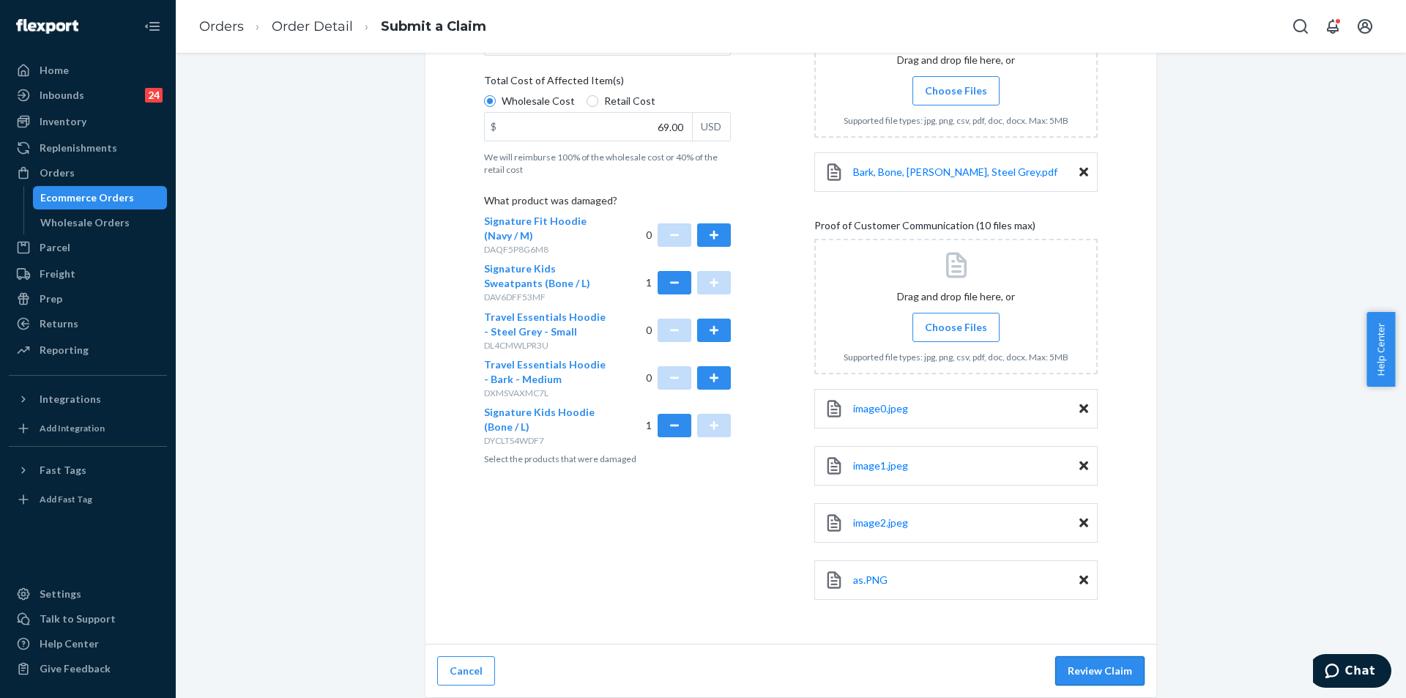
click at [1103, 679] on button "Review Claim" at bounding box center [1099, 670] width 89 height 29
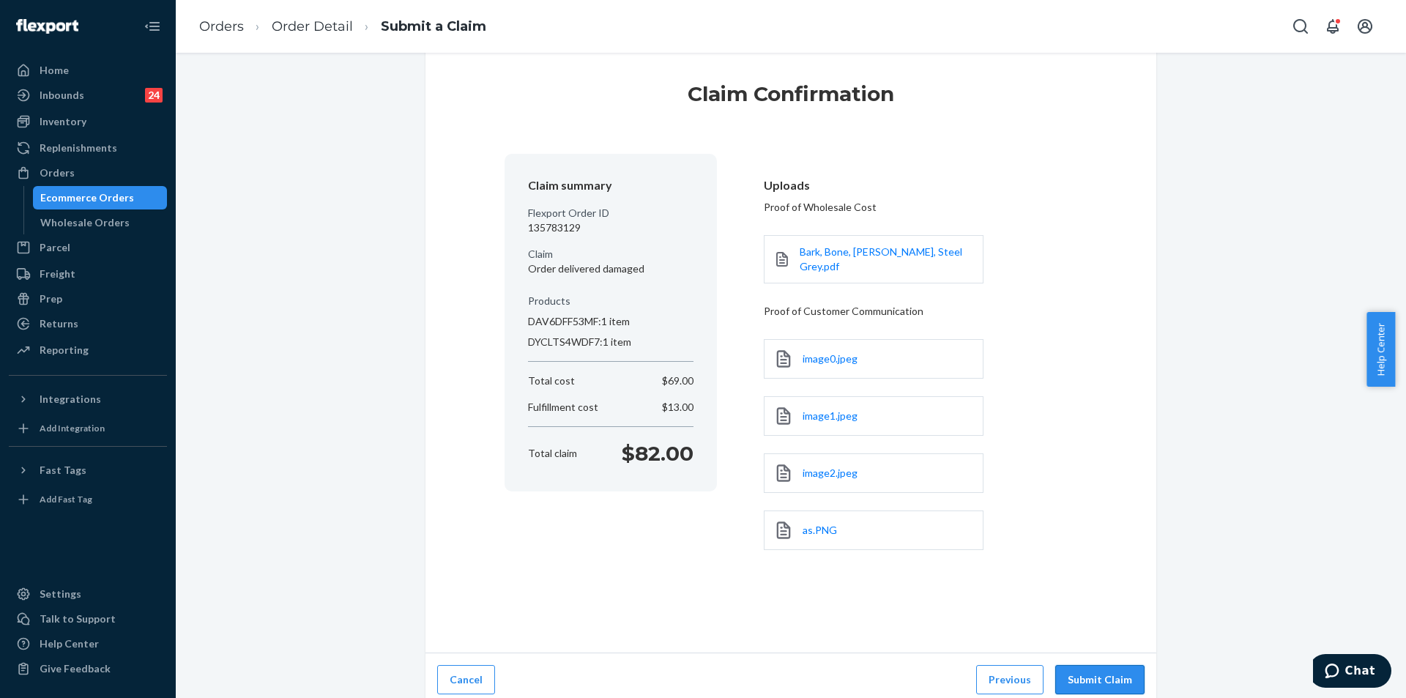
click at [1099, 674] on button "Submit Claim" at bounding box center [1099, 679] width 89 height 29
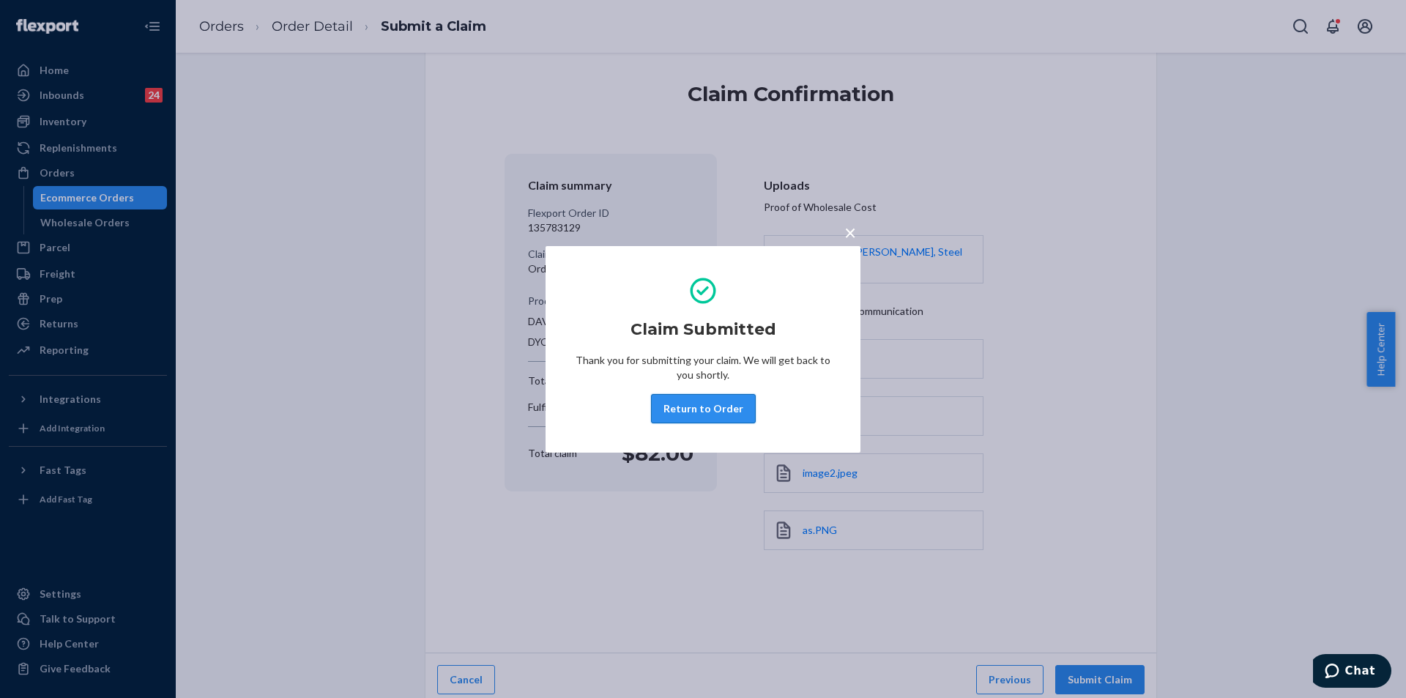
click at [695, 406] on button "Return to Order" at bounding box center [703, 408] width 105 height 29
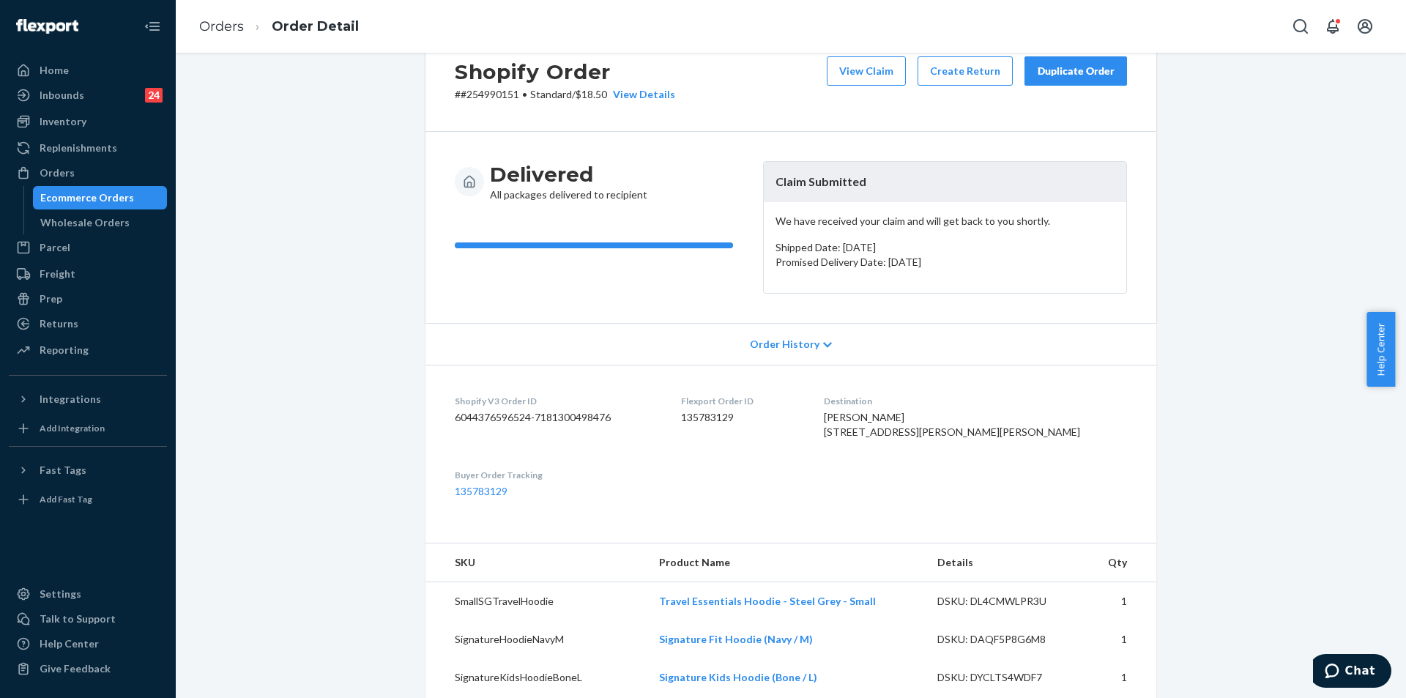
scroll to position [73, 0]
